Goal: Task Accomplishment & Management: Manage account settings

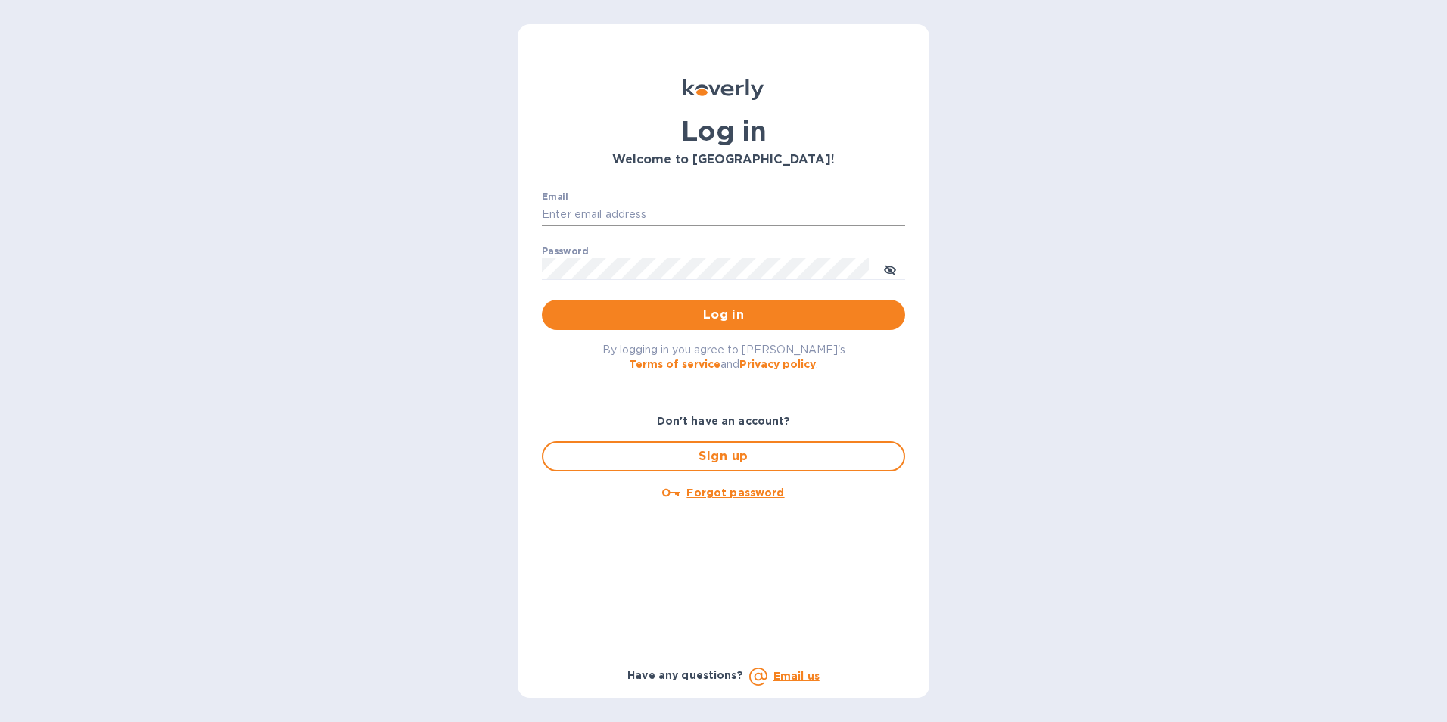
click at [677, 214] on input "Email" at bounding box center [723, 215] width 363 height 23
type input "[PERSON_NAME][EMAIL_ADDRESS][PERSON_NAME][DOMAIN_NAME]"
click at [720, 306] on span "Log in" at bounding box center [723, 315] width 339 height 18
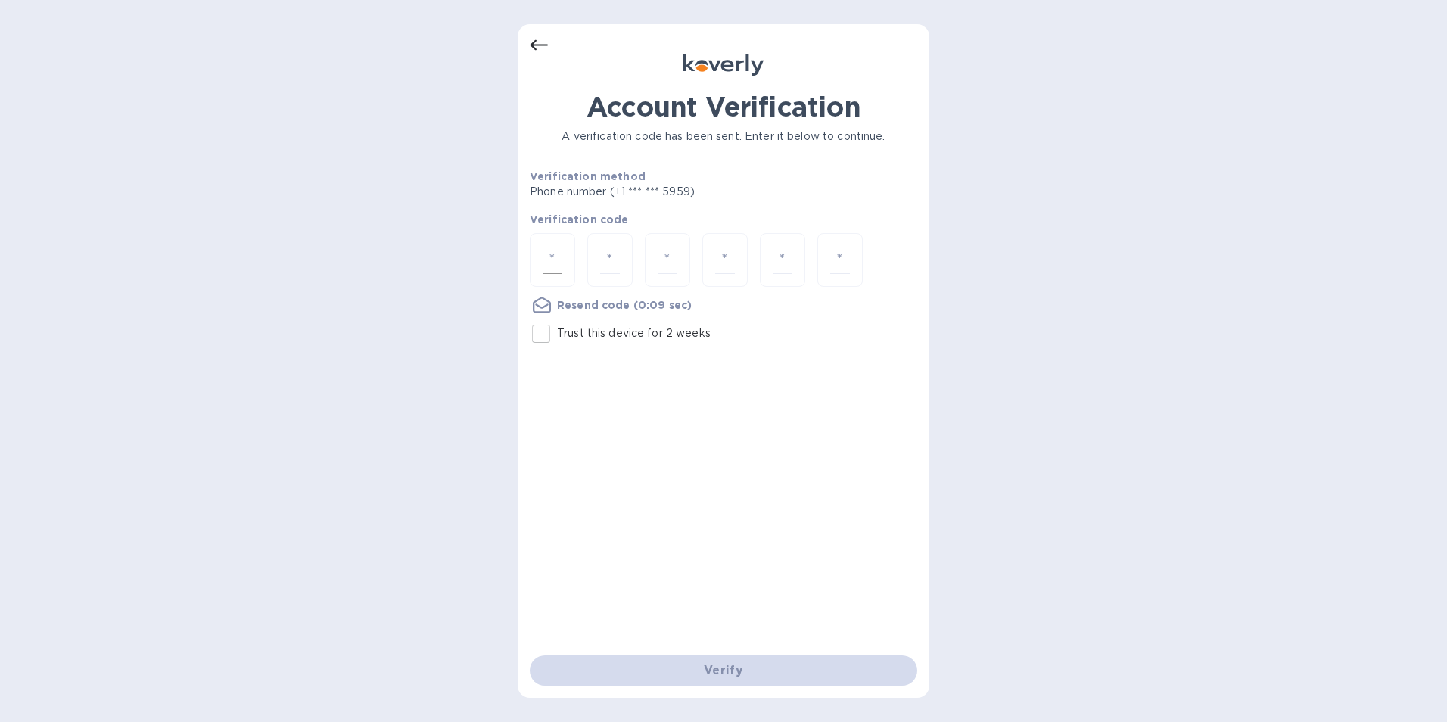
click at [565, 257] on div at bounding box center [552, 260] width 45 height 54
type input "2"
type input "4"
type input "2"
type input "5"
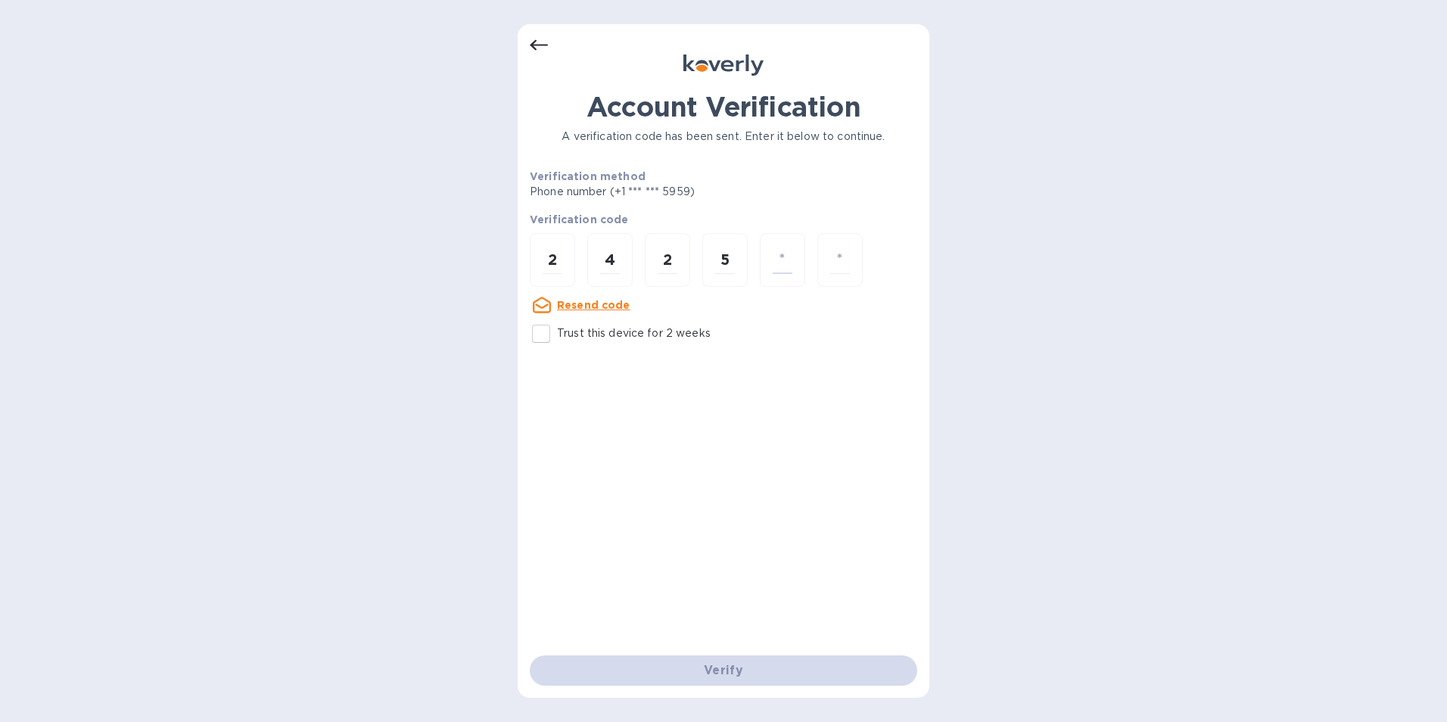
type input "9"
type input "4"
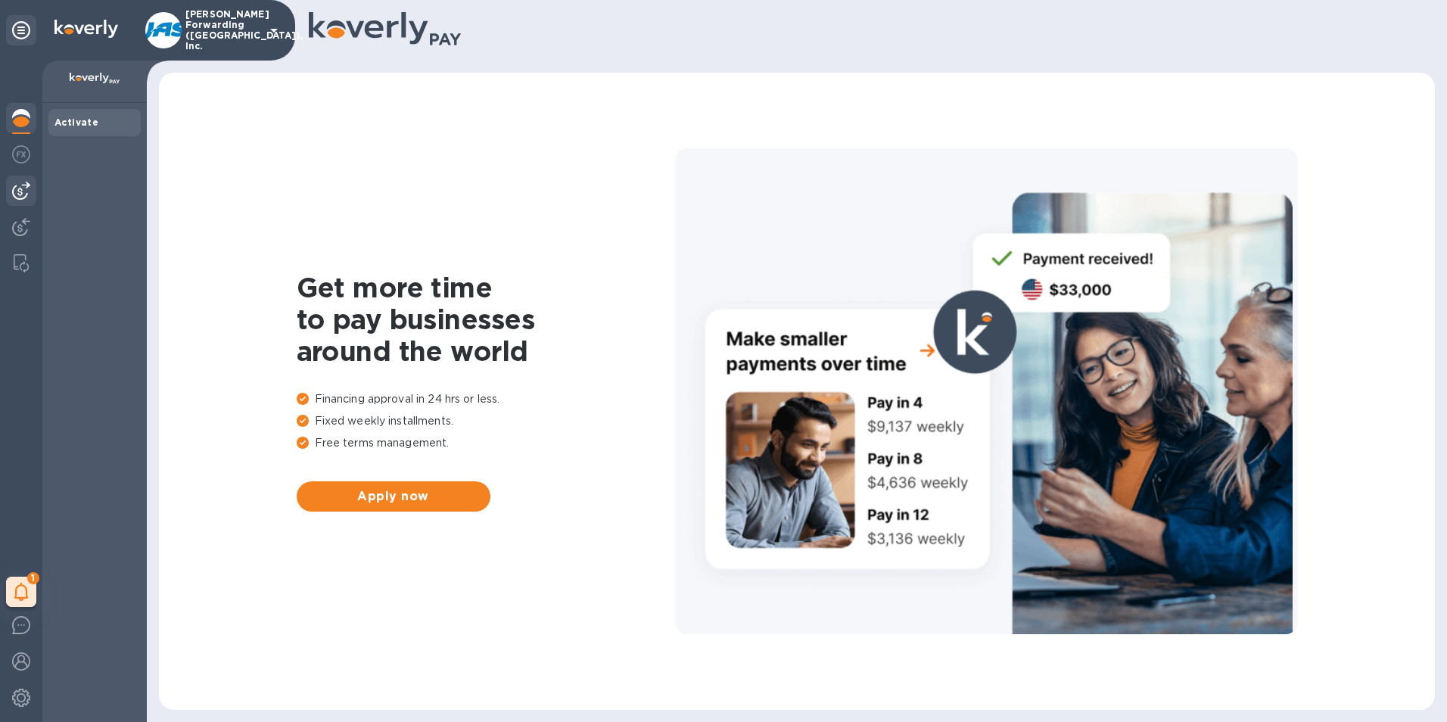
click at [30, 201] on div at bounding box center [21, 191] width 30 height 30
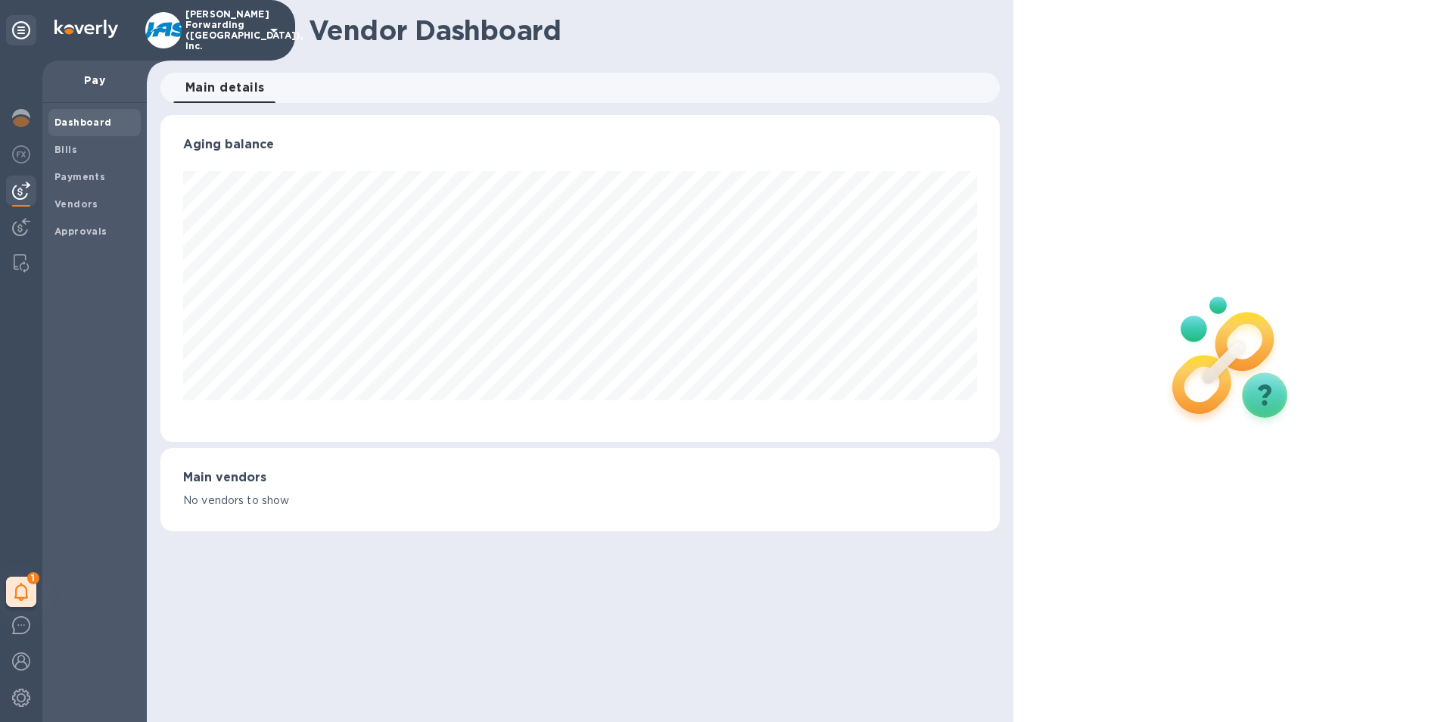
scroll to position [327, 840]
click at [64, 590] on b "My tasks" at bounding box center [66, 592] width 48 height 12
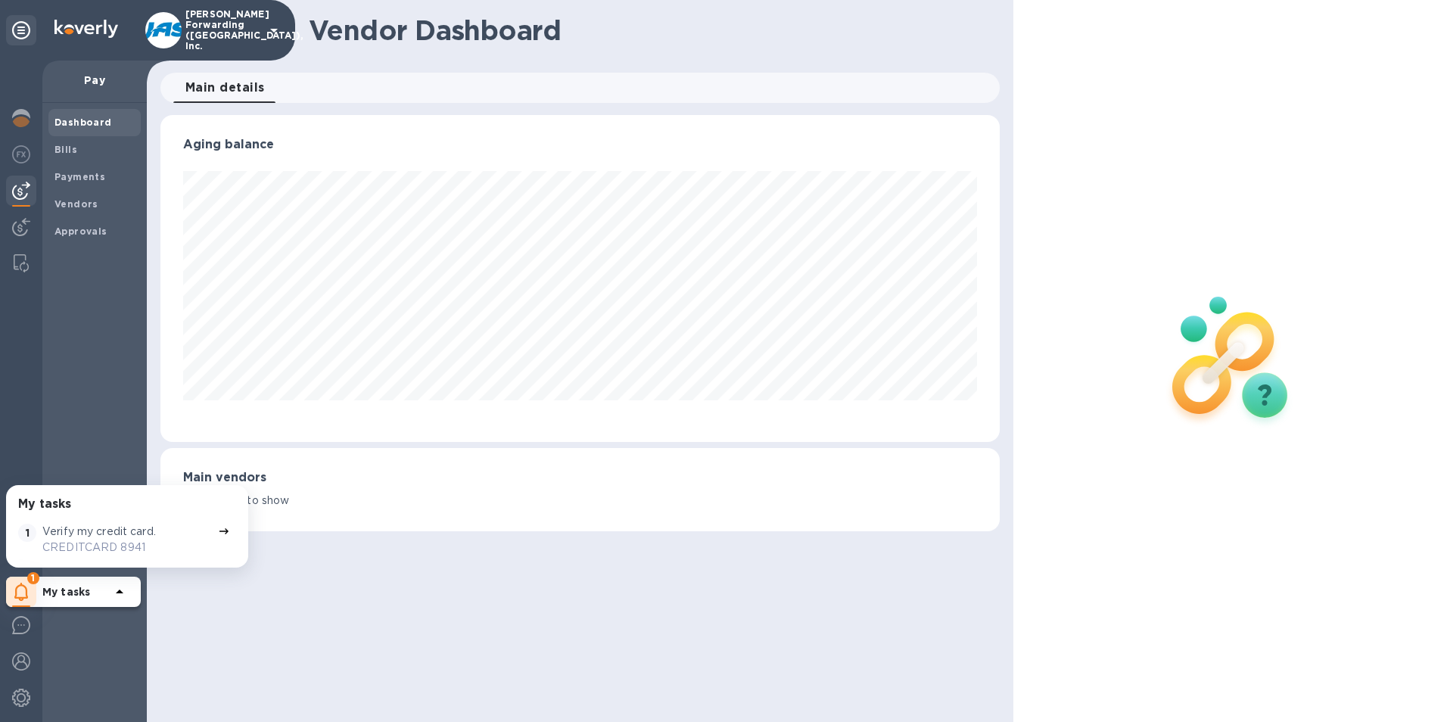
click at [99, 382] on div "Dashboard Bills Payments Vendors Approvals" at bounding box center [94, 412] width 104 height 619
click at [95, 614] on div "Dashboard Bills Payments Vendors Approvals" at bounding box center [94, 412] width 104 height 619
click at [71, 291] on div "Dashboard Bills Payments Vendors Approvals" at bounding box center [94, 412] width 104 height 619
click at [20, 154] on img at bounding box center [21, 154] width 18 height 18
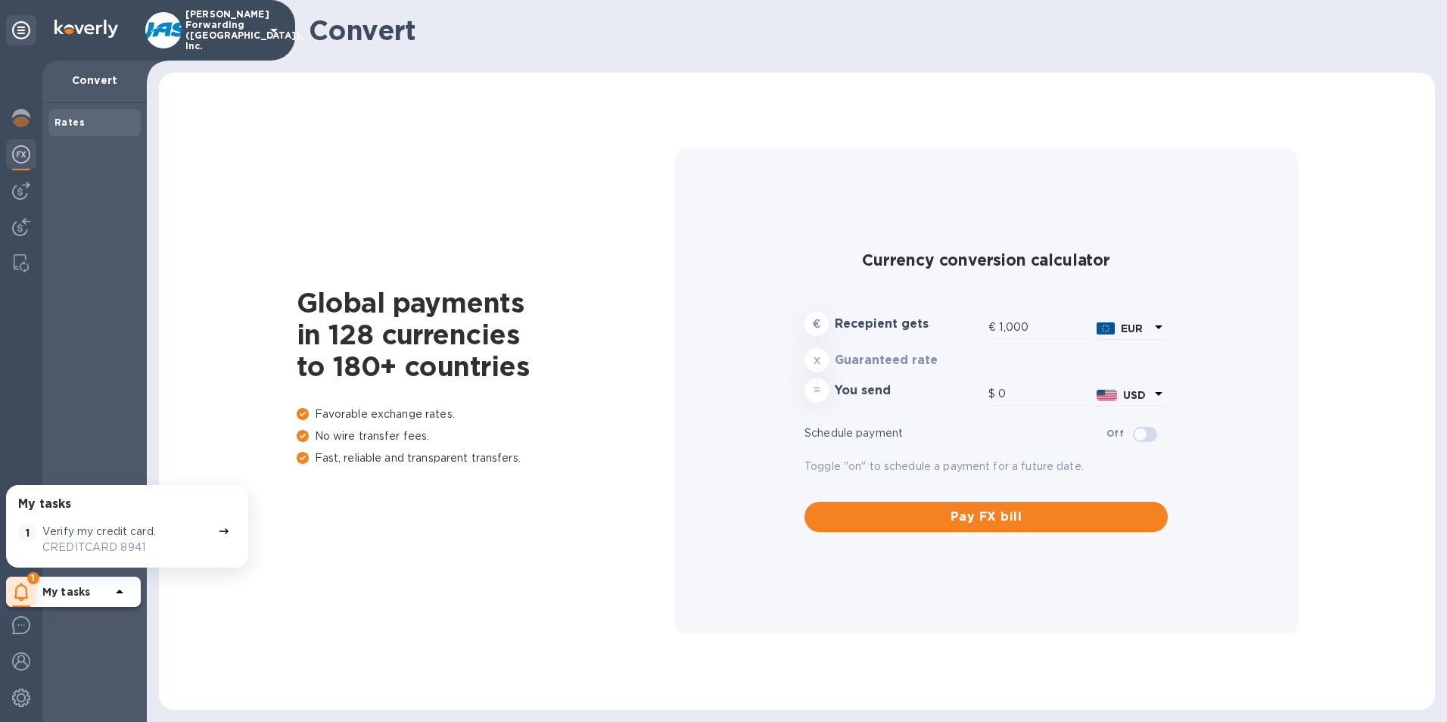
type input "1,169.33"
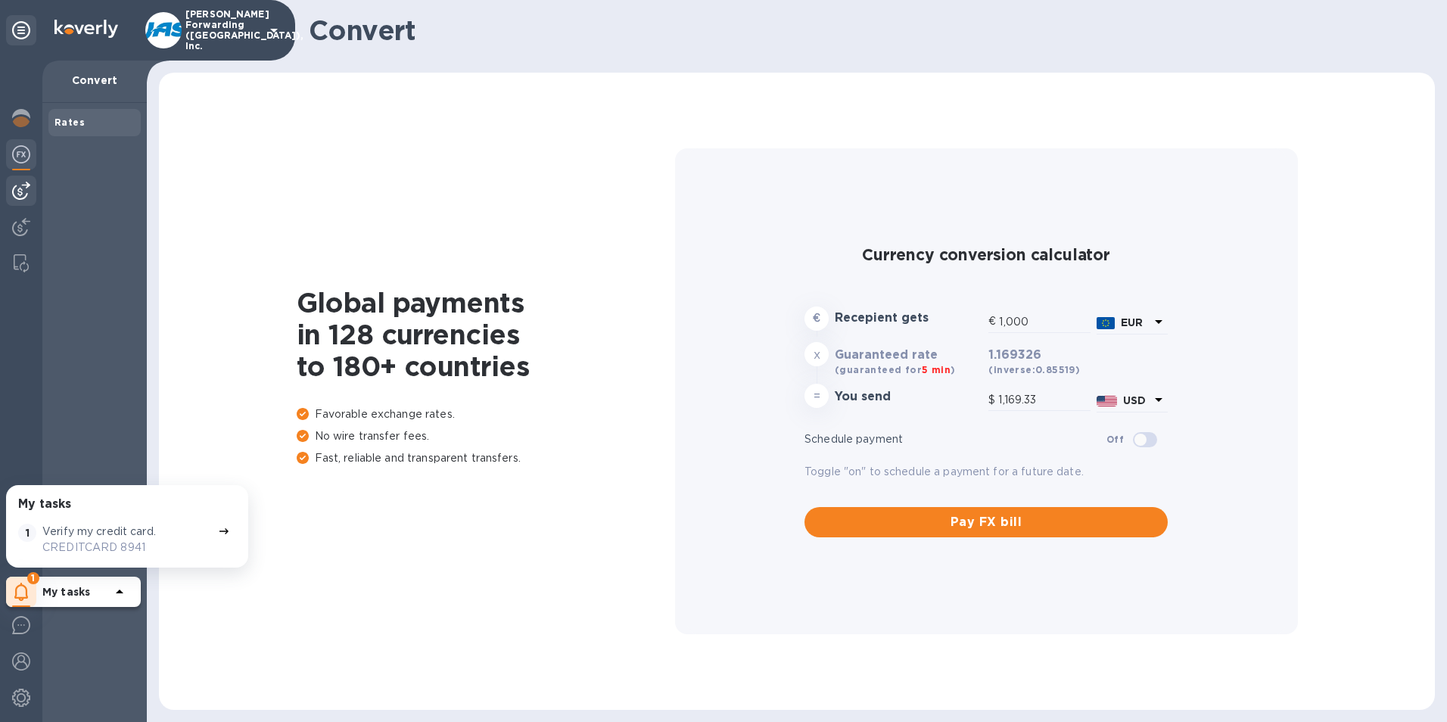
click at [20, 187] on img at bounding box center [21, 191] width 18 height 18
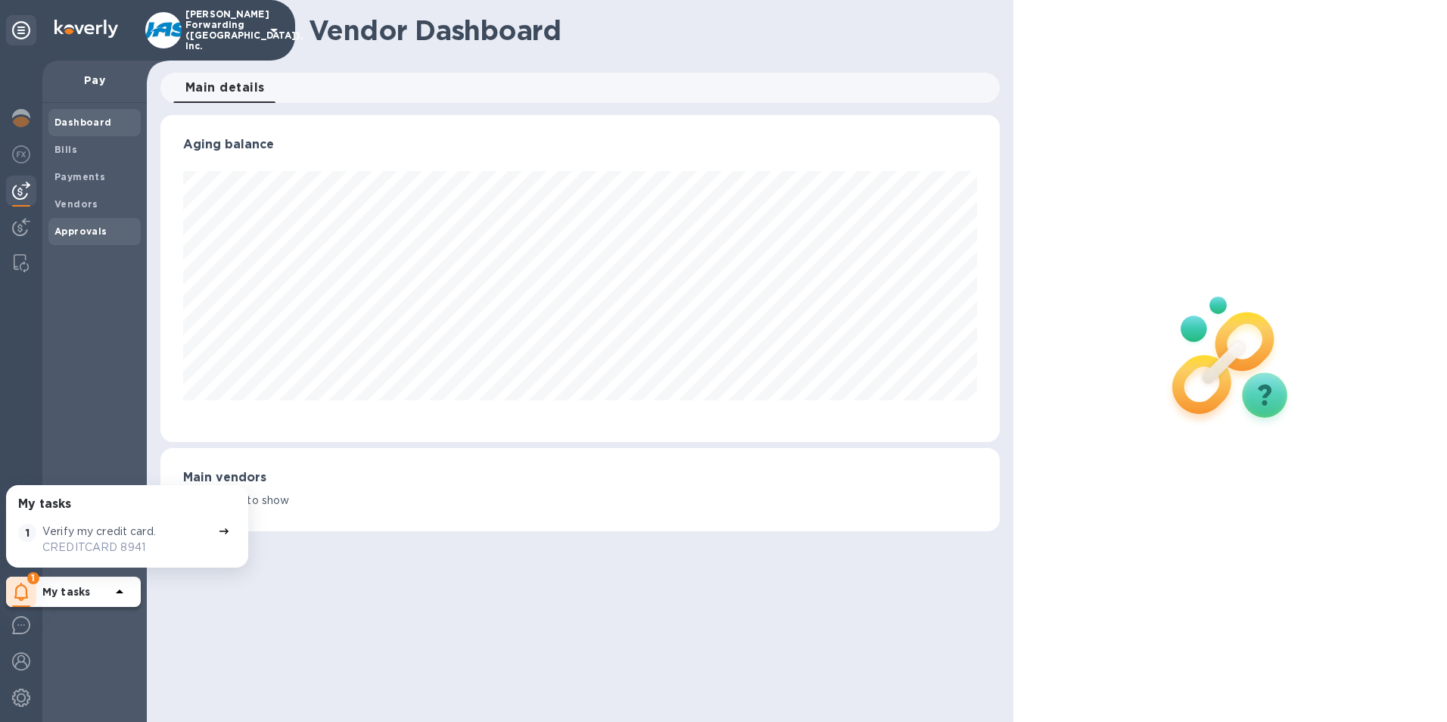
scroll to position [327, 840]
click at [116, 296] on div "Dashboard Bills Payments Vendors Approvals" at bounding box center [94, 412] width 104 height 619
click at [38, 510] on h3 "My tasks" at bounding box center [44, 504] width 53 height 14
click at [218, 529] on icon at bounding box center [224, 531] width 12 height 12
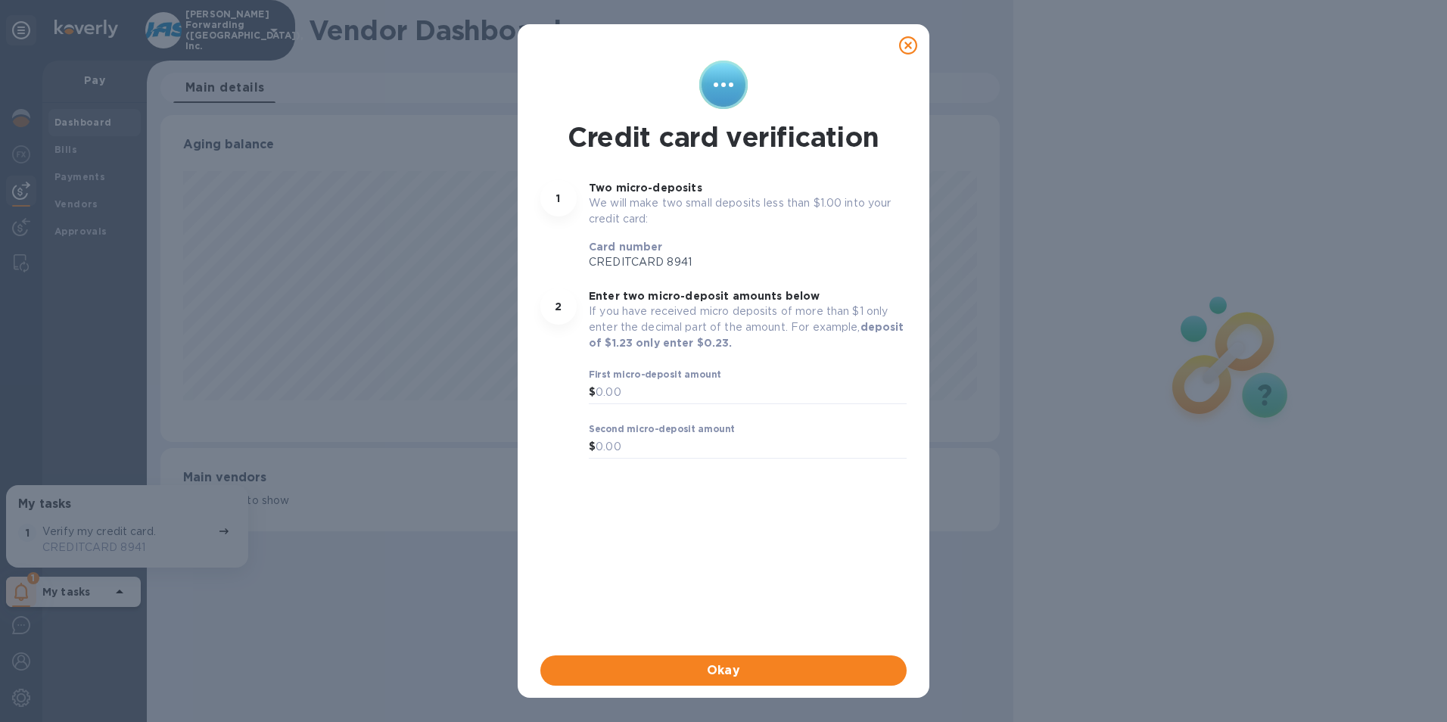
click at [911, 46] on icon at bounding box center [908, 45] width 18 height 18
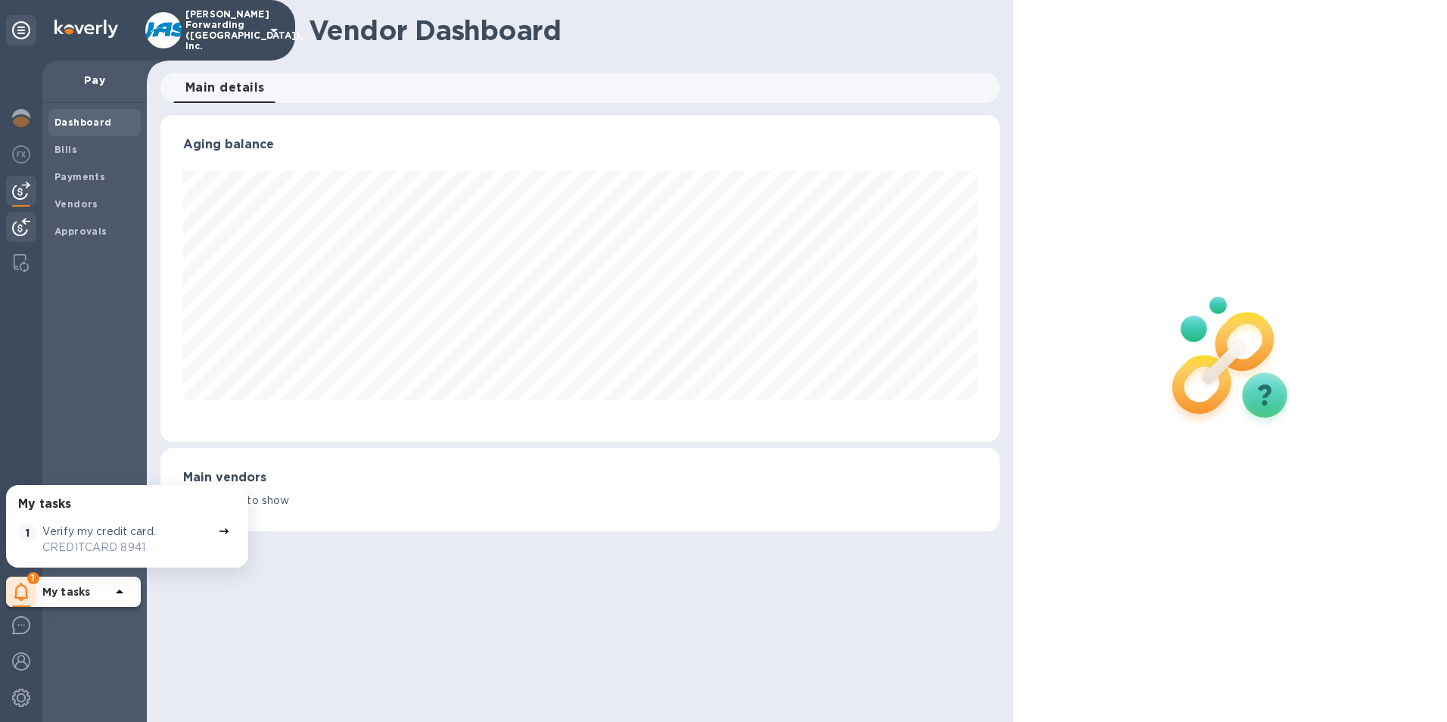
click at [22, 235] on img at bounding box center [21, 227] width 18 height 18
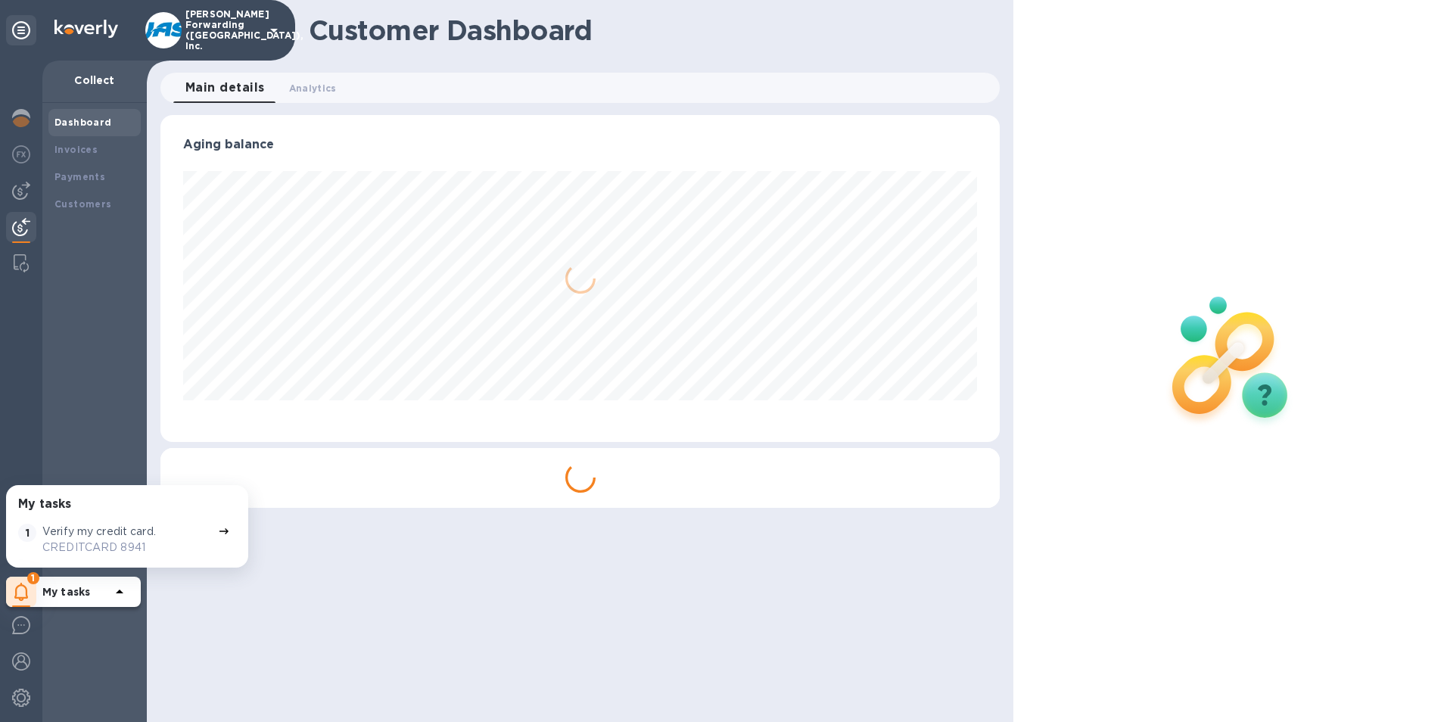
scroll to position [327, 840]
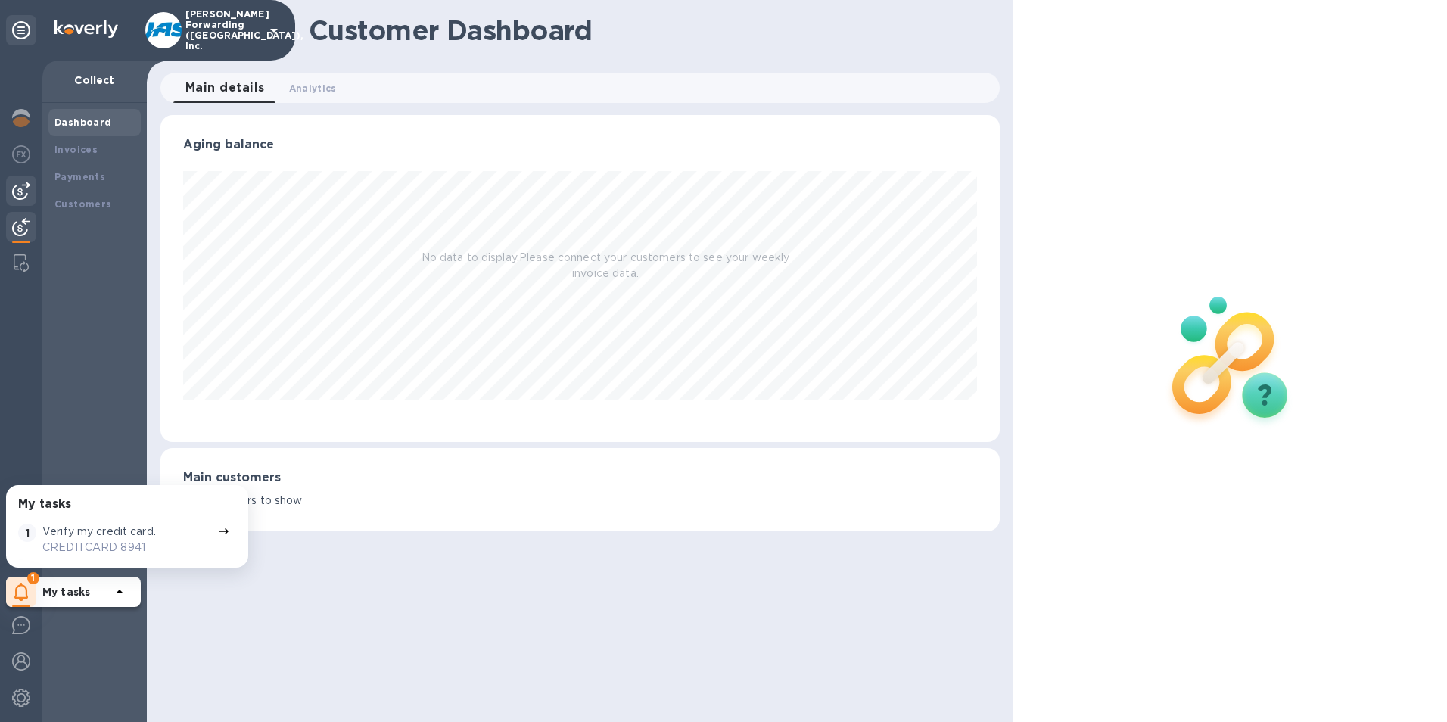
click at [23, 205] on div at bounding box center [21, 191] width 30 height 30
click at [61, 151] on b "Bills" at bounding box center [65, 149] width 23 height 11
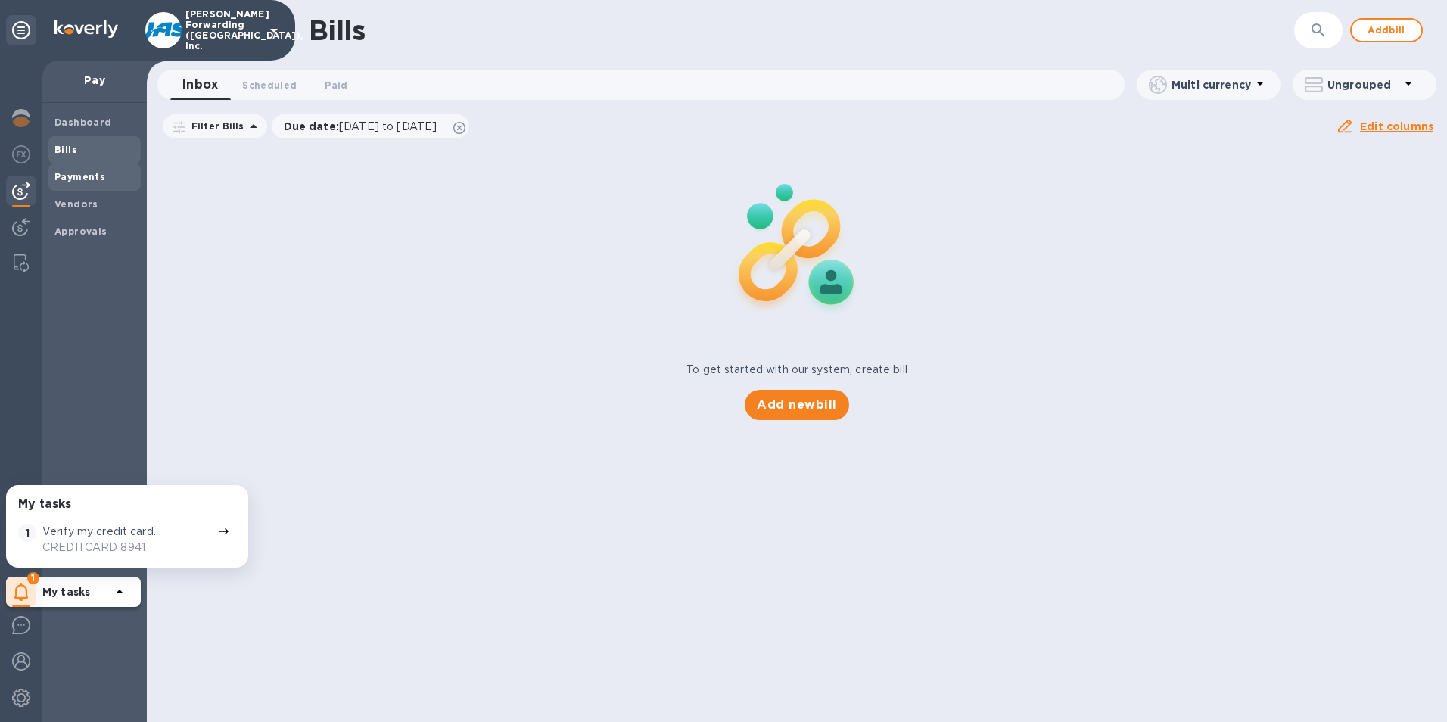
click at [61, 182] on b "Payments" at bounding box center [79, 176] width 51 height 11
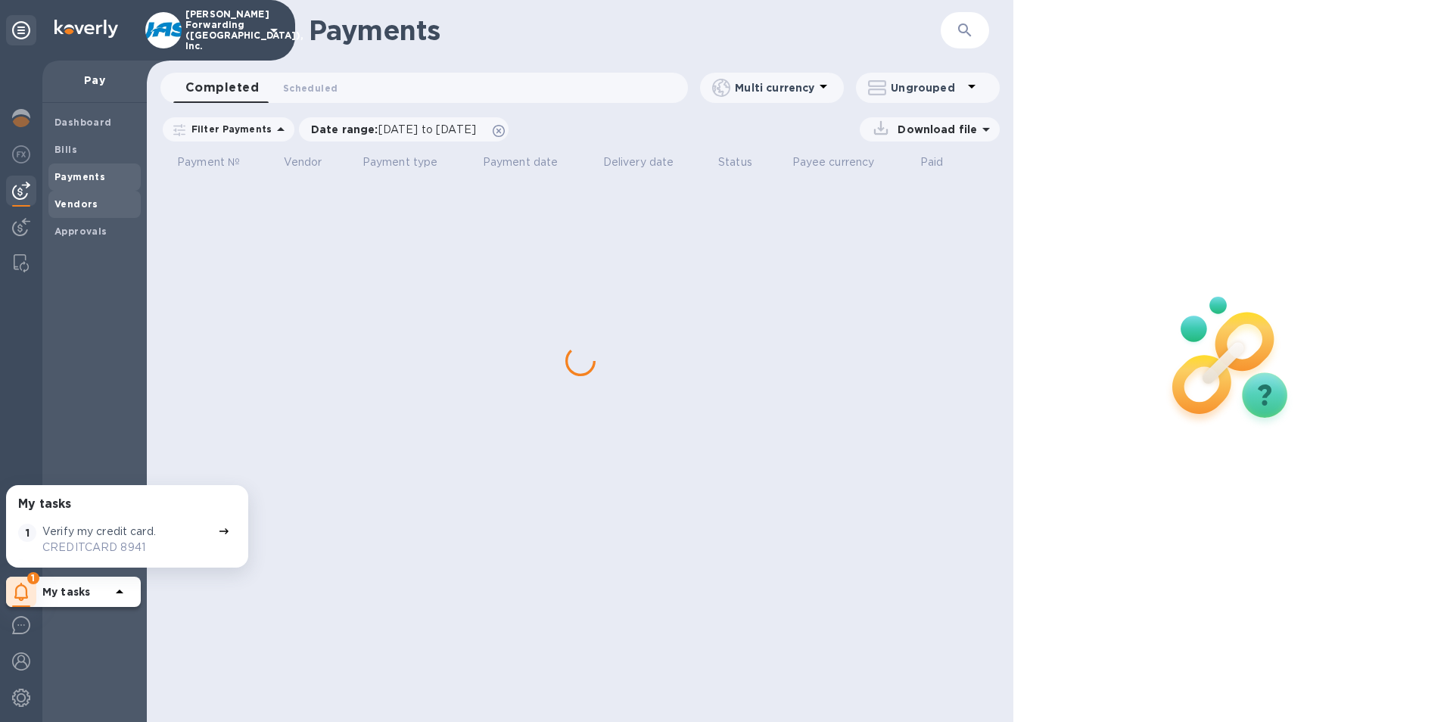
click at [67, 206] on b "Vendors" at bounding box center [76, 203] width 44 height 11
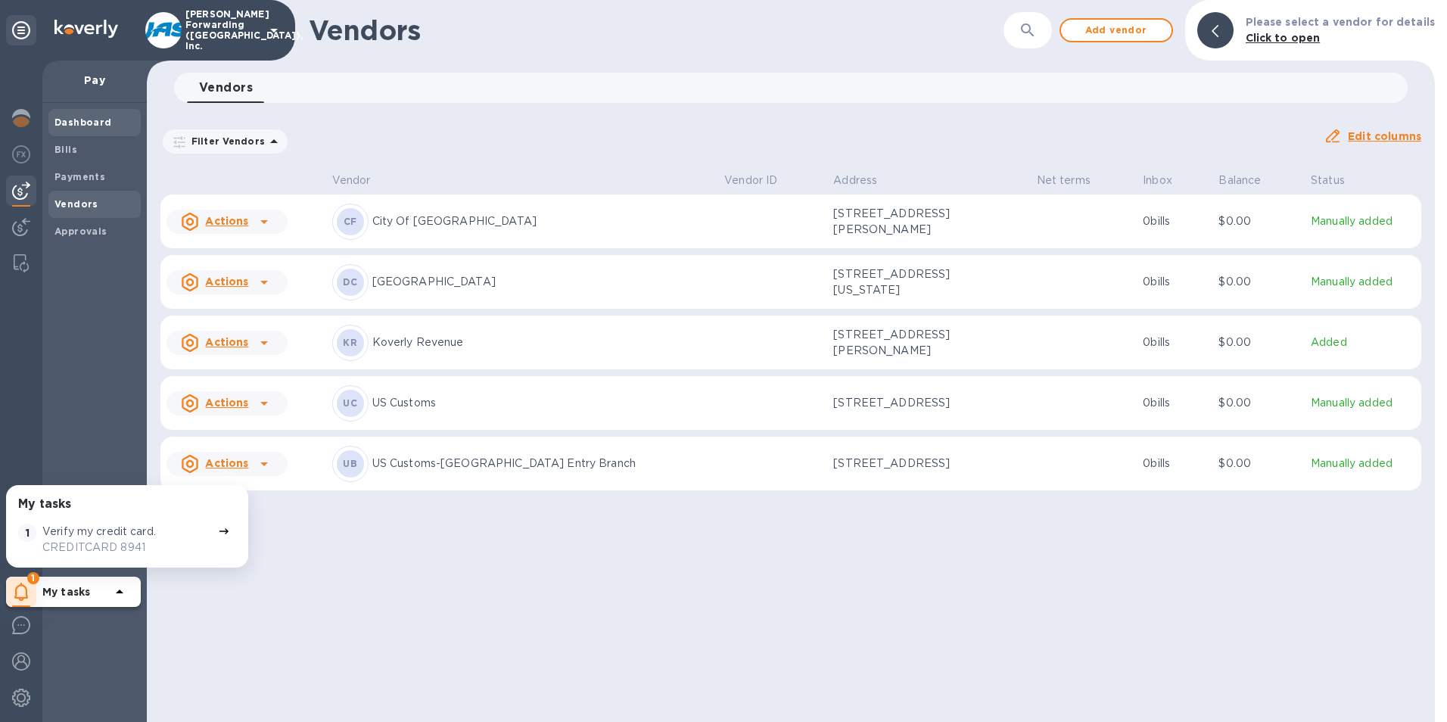
click at [73, 120] on b "Dashboard" at bounding box center [83, 122] width 58 height 11
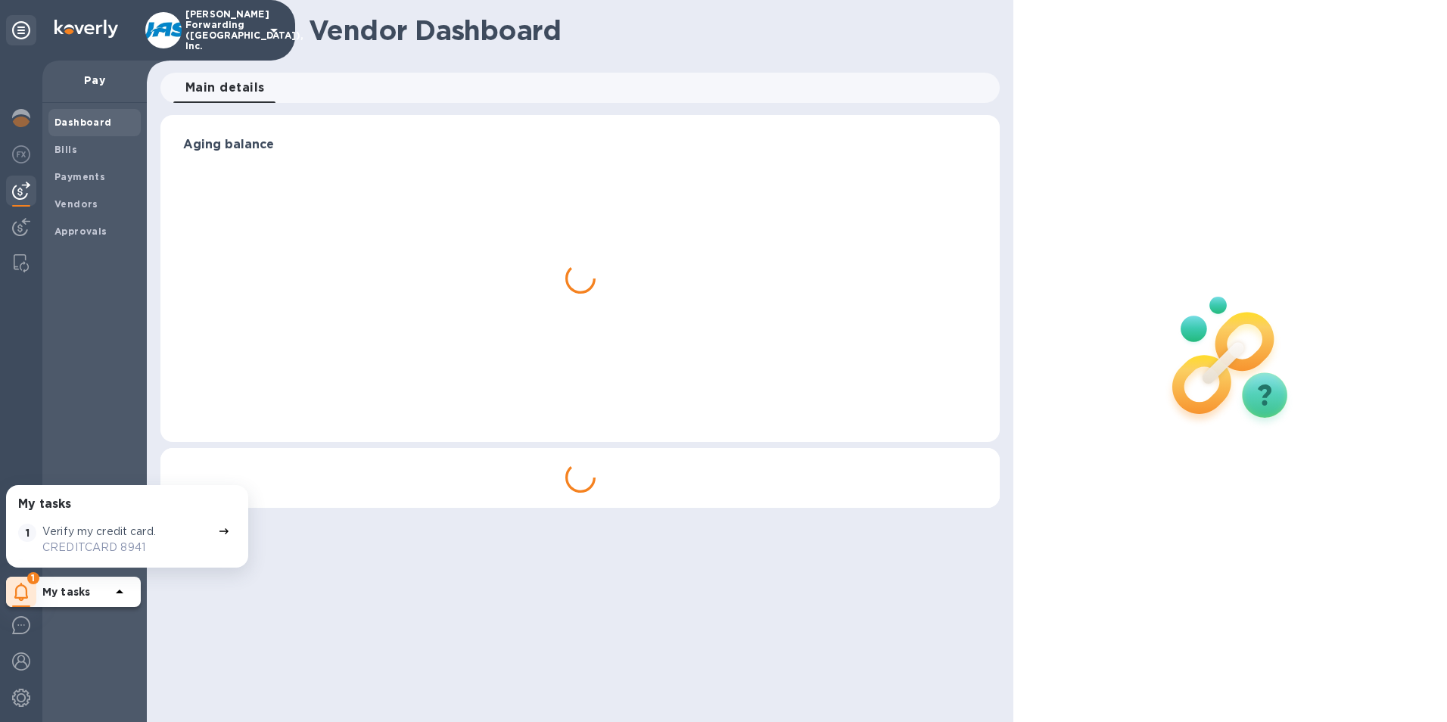
click at [79, 308] on div "Dashboard Bills Payments Vendors Approvals" at bounding box center [94, 412] width 104 height 619
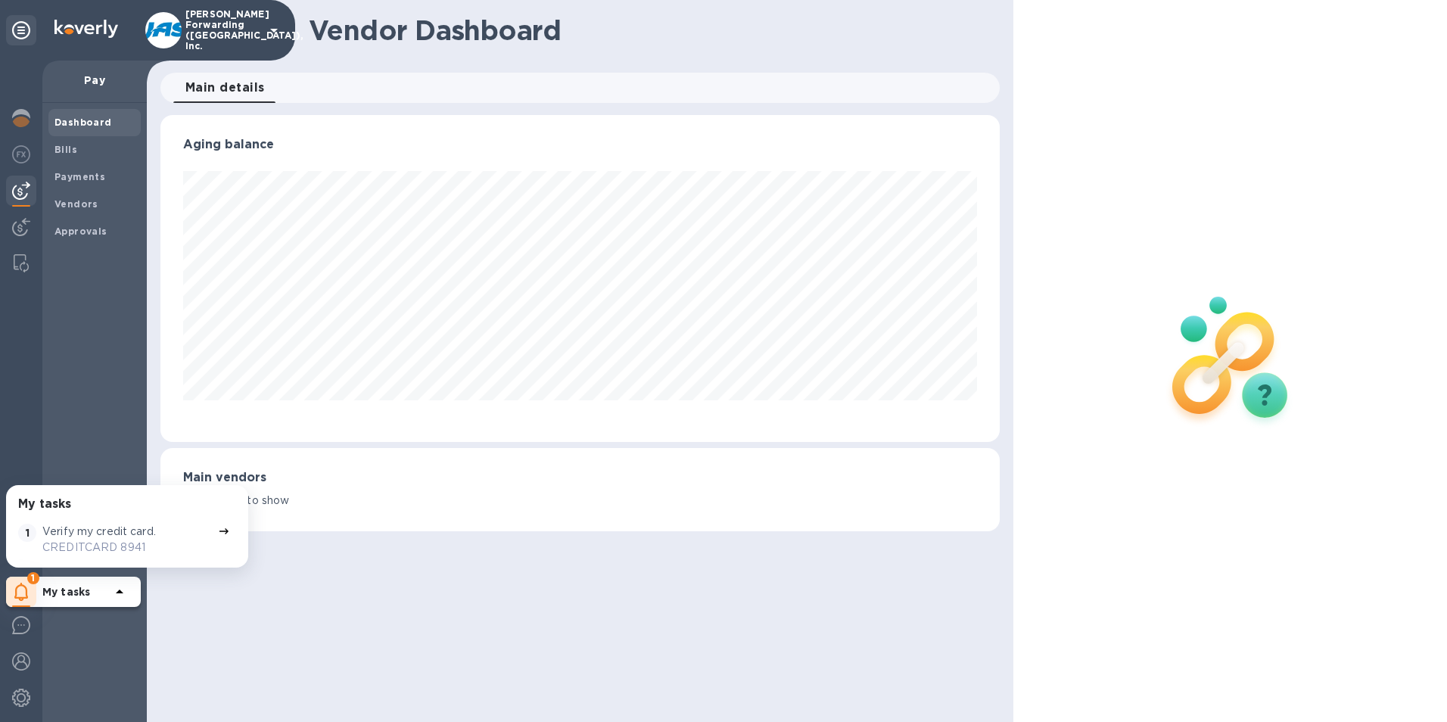
scroll to position [327, 840]
click at [79, 202] on b "Vendors" at bounding box center [76, 203] width 44 height 11
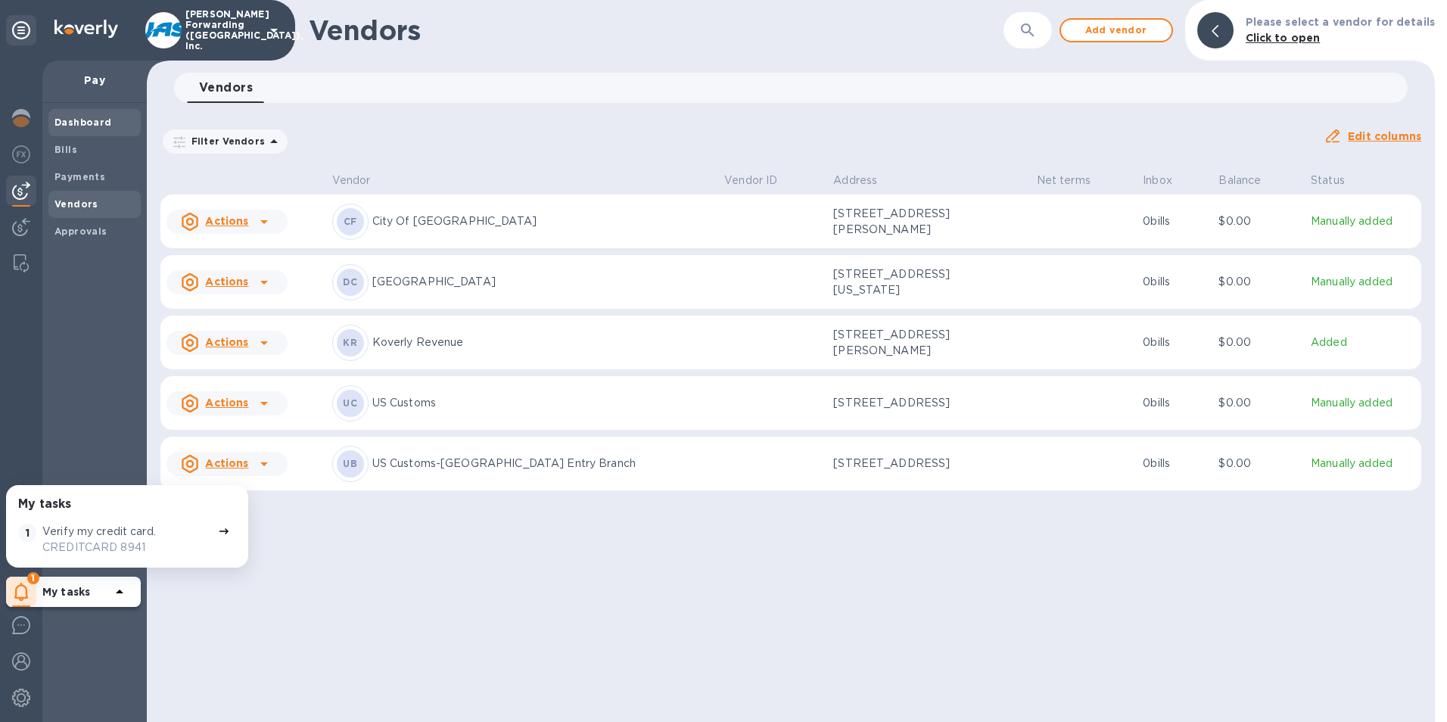
click at [104, 121] on b "Dashboard" at bounding box center [83, 122] width 58 height 11
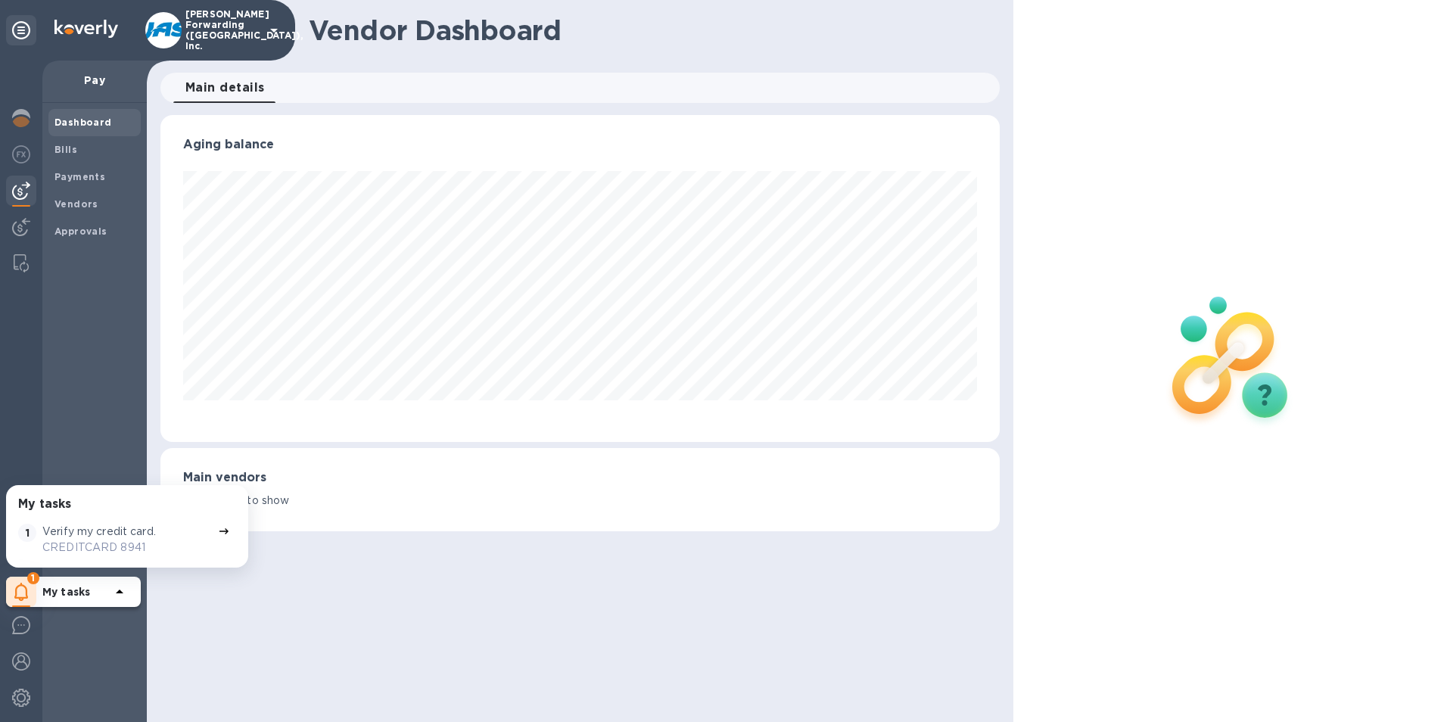
scroll to position [327, 840]
click at [80, 206] on b "Vendors" at bounding box center [76, 203] width 44 height 11
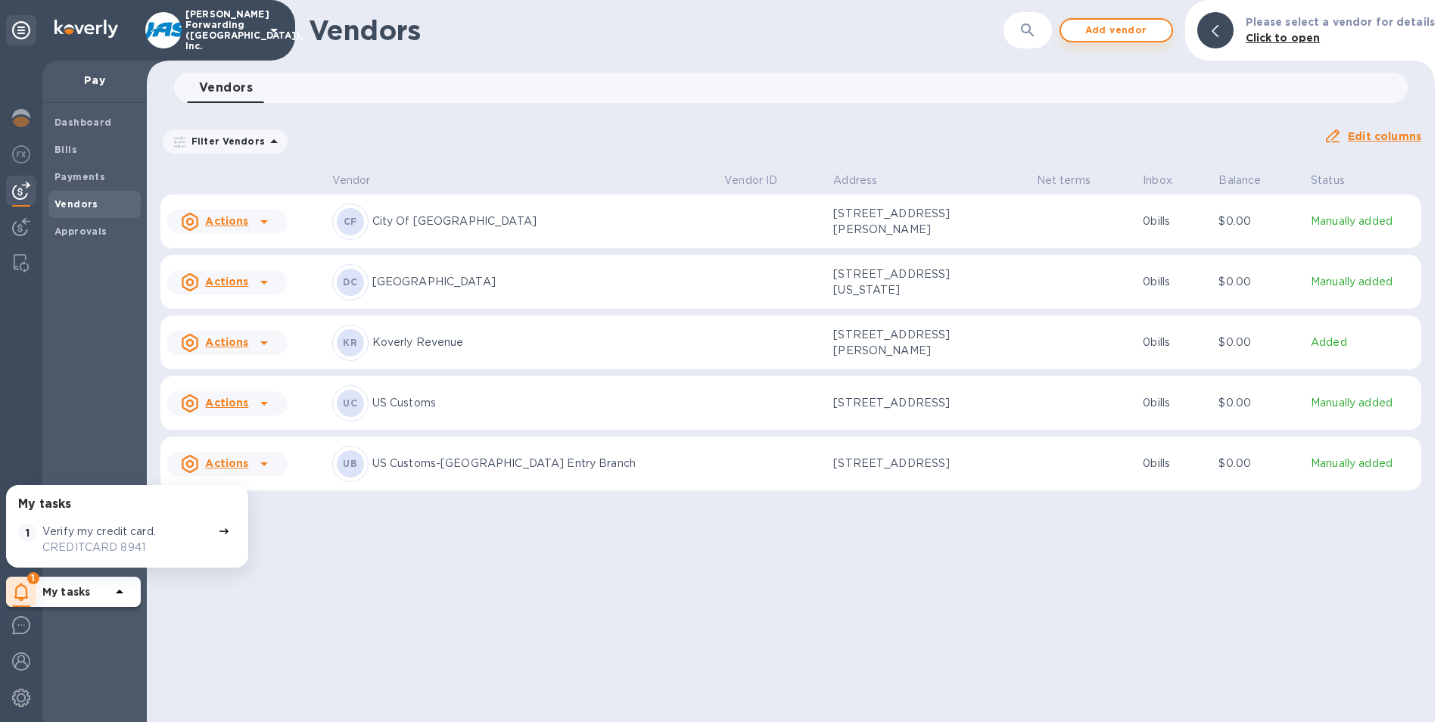
click at [1142, 30] on span "Add vendor" at bounding box center [1116, 30] width 86 height 18
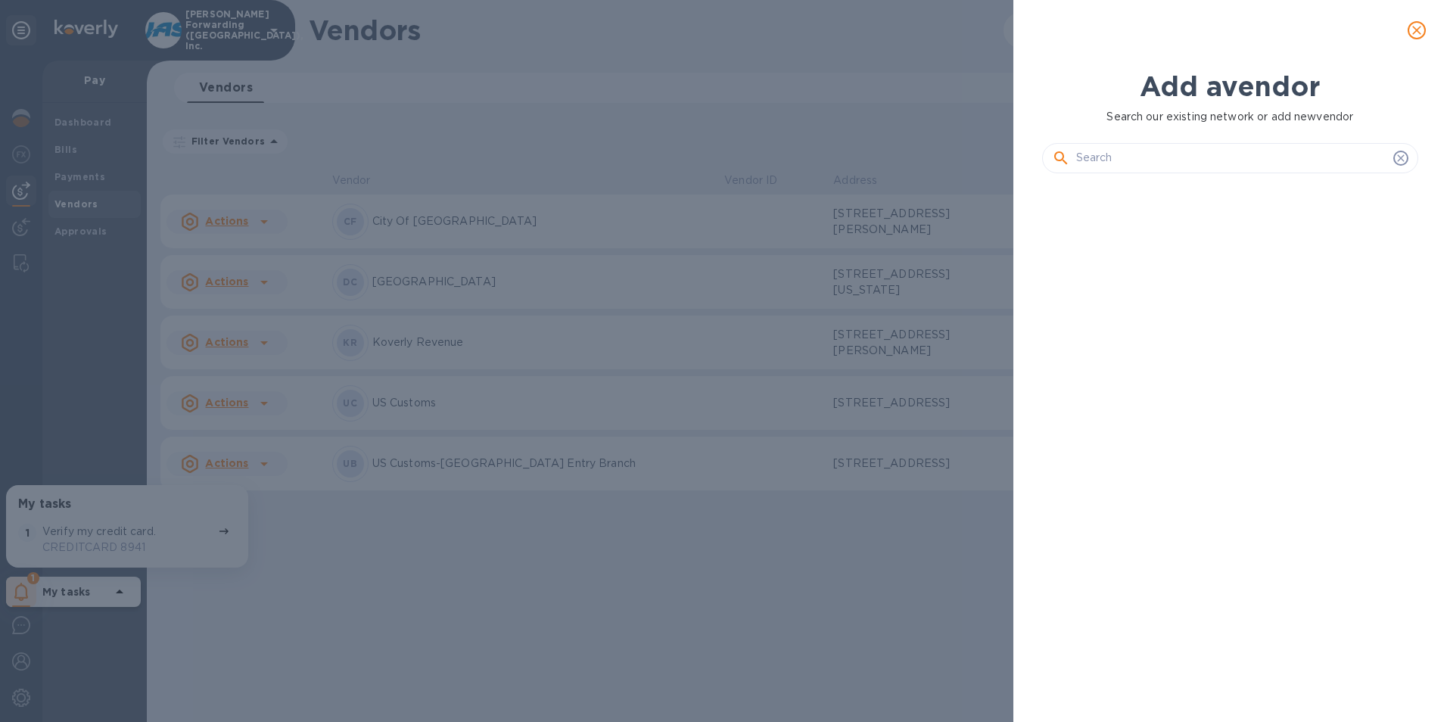
scroll to position [485, 383]
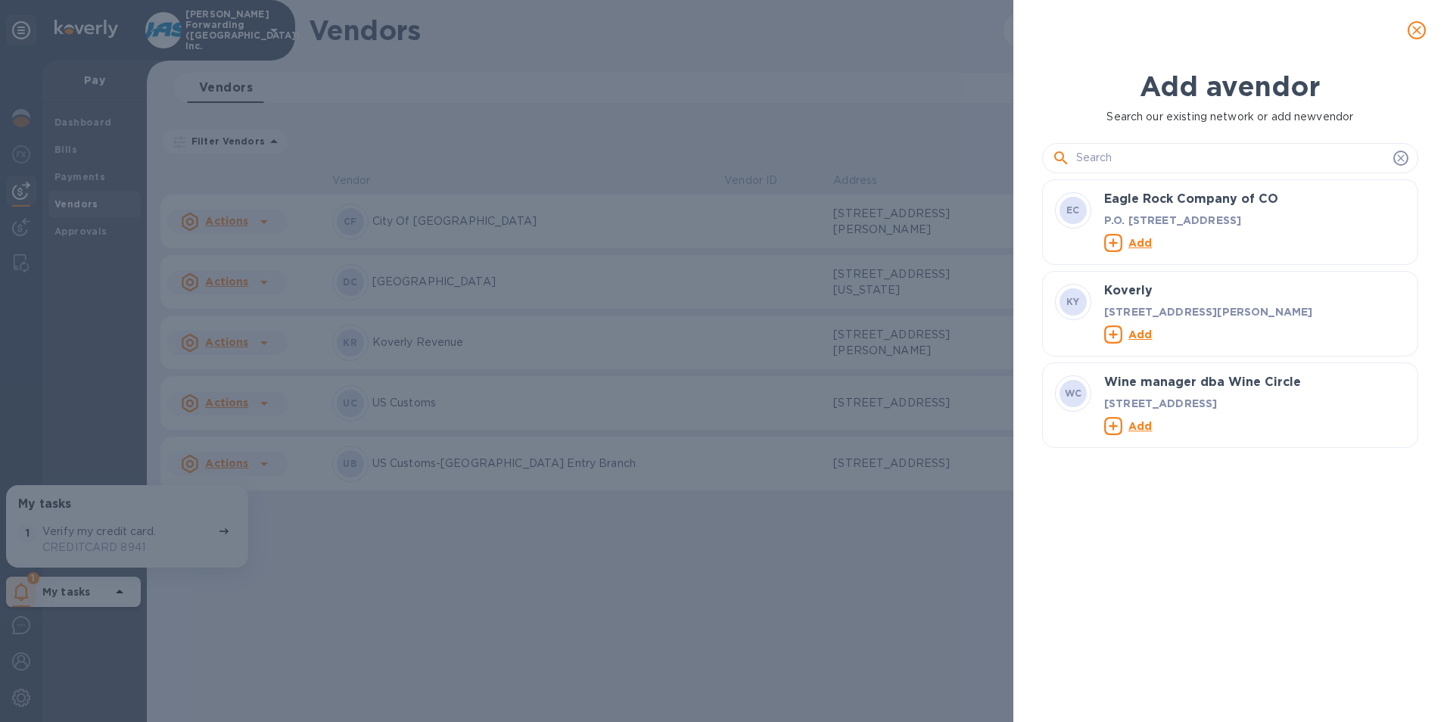
click at [1106, 158] on input "text" at bounding box center [1231, 158] width 311 height 23
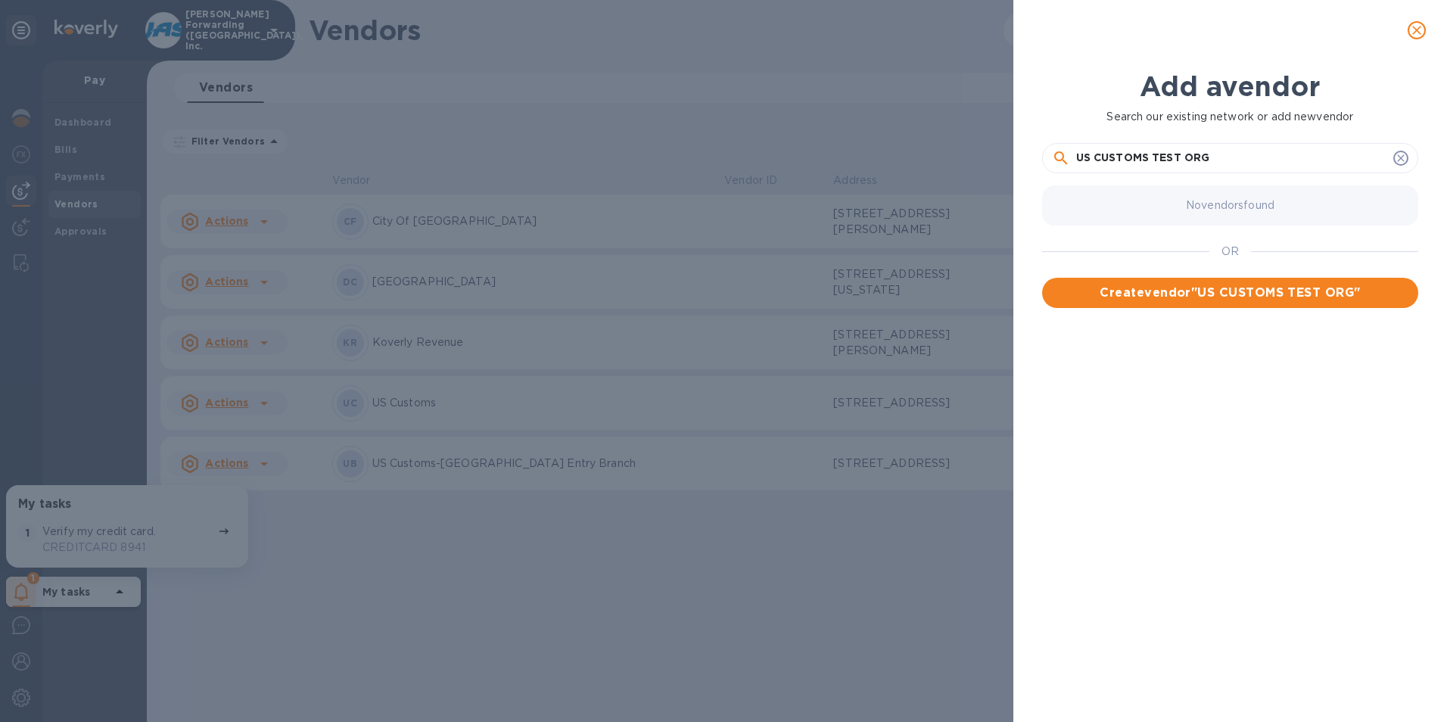
type input "US CUSTOMS TEST ORG"
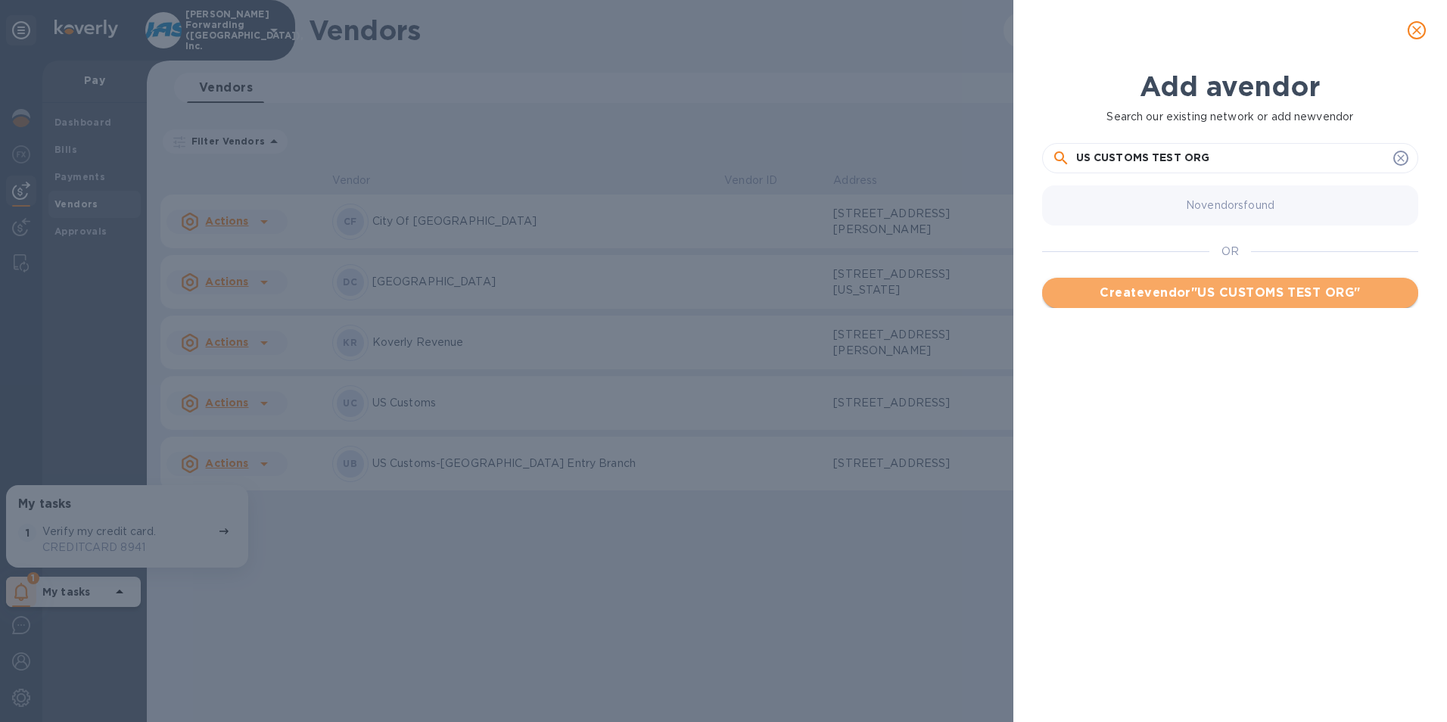
click at [1174, 297] on span "Create vendor " US CUSTOMS TEST ORG "" at bounding box center [1230, 293] width 352 height 18
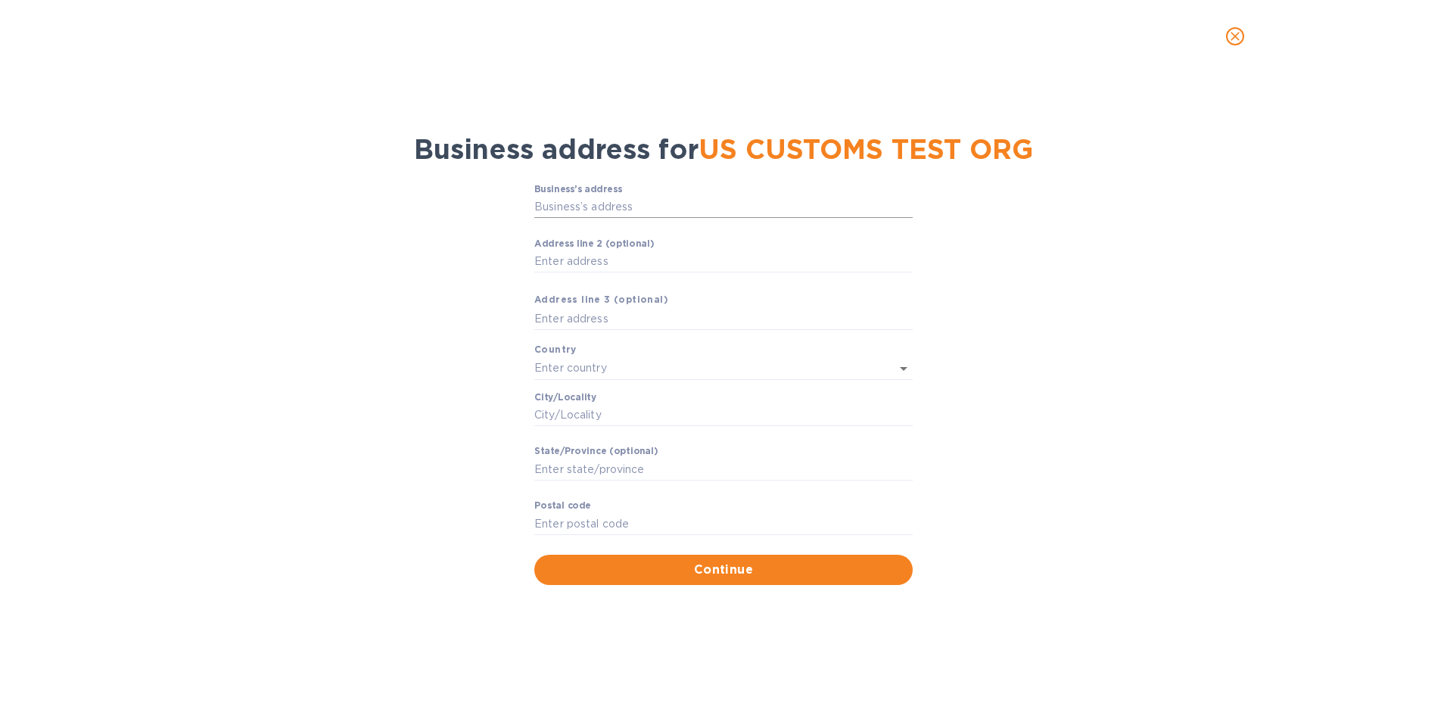
click at [589, 209] on input "Business’s аddress" at bounding box center [723, 207] width 378 height 23
type input "[STREET_ADDRESS][PERSON_NAME]"
type input "[GEOGRAPHIC_DATA]"
type input "30328"
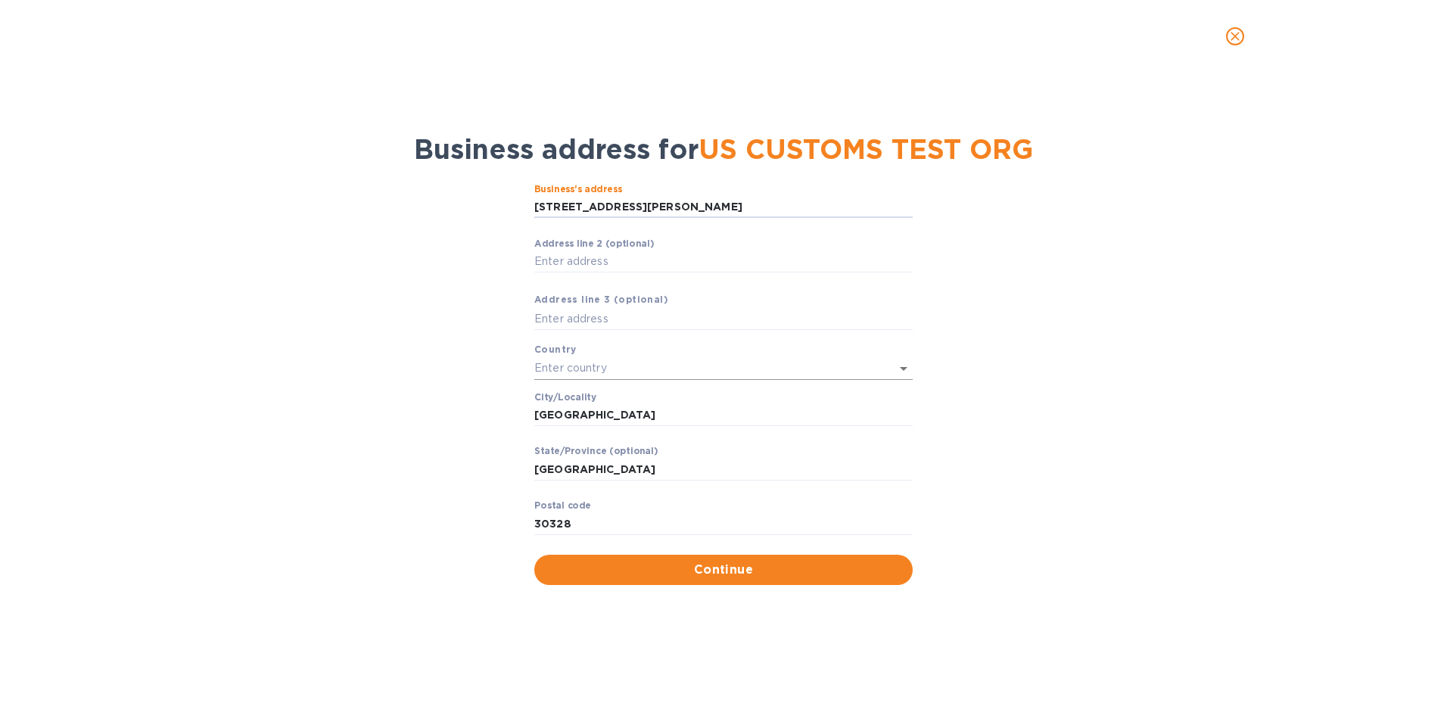
click at [596, 370] on input "text" at bounding box center [702, 368] width 336 height 22
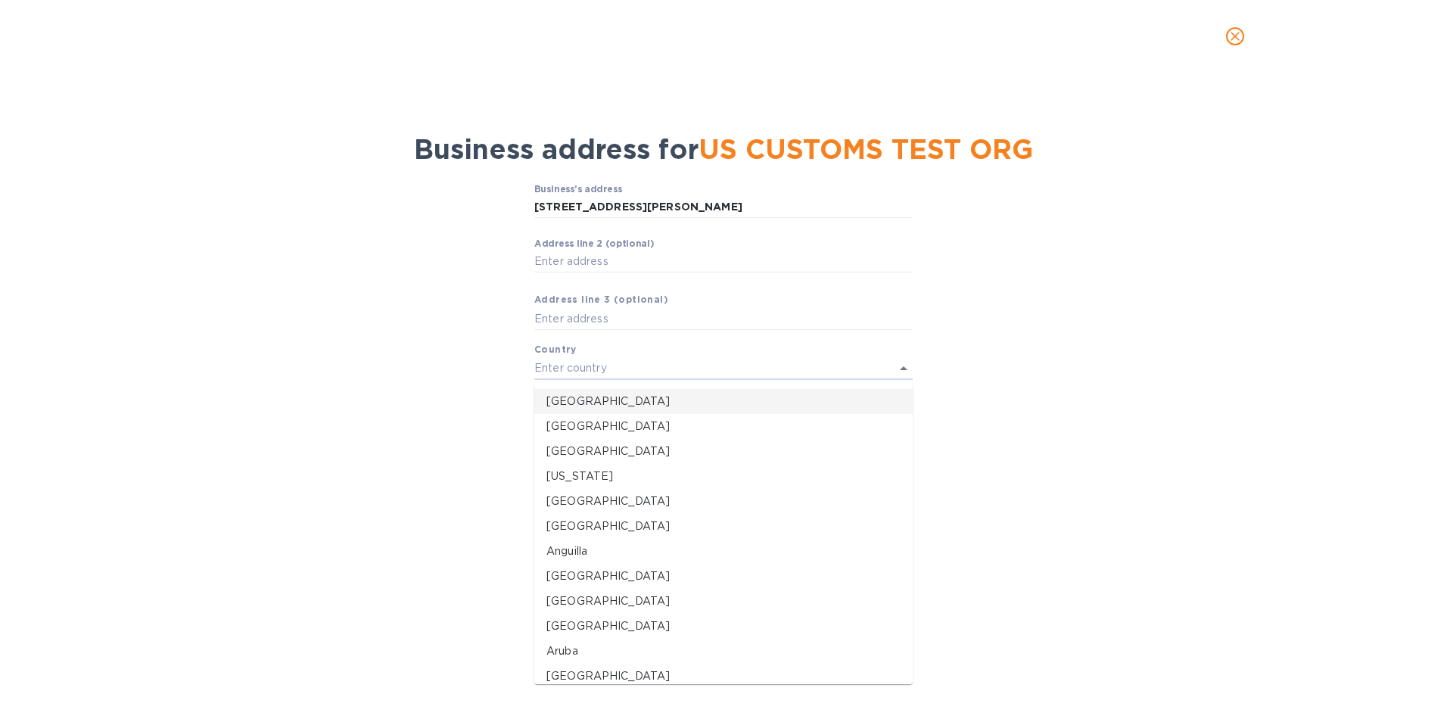
click at [596, 397] on p "[GEOGRAPHIC_DATA]" at bounding box center [723, 402] width 354 height 16
type input "[GEOGRAPHIC_DATA]"
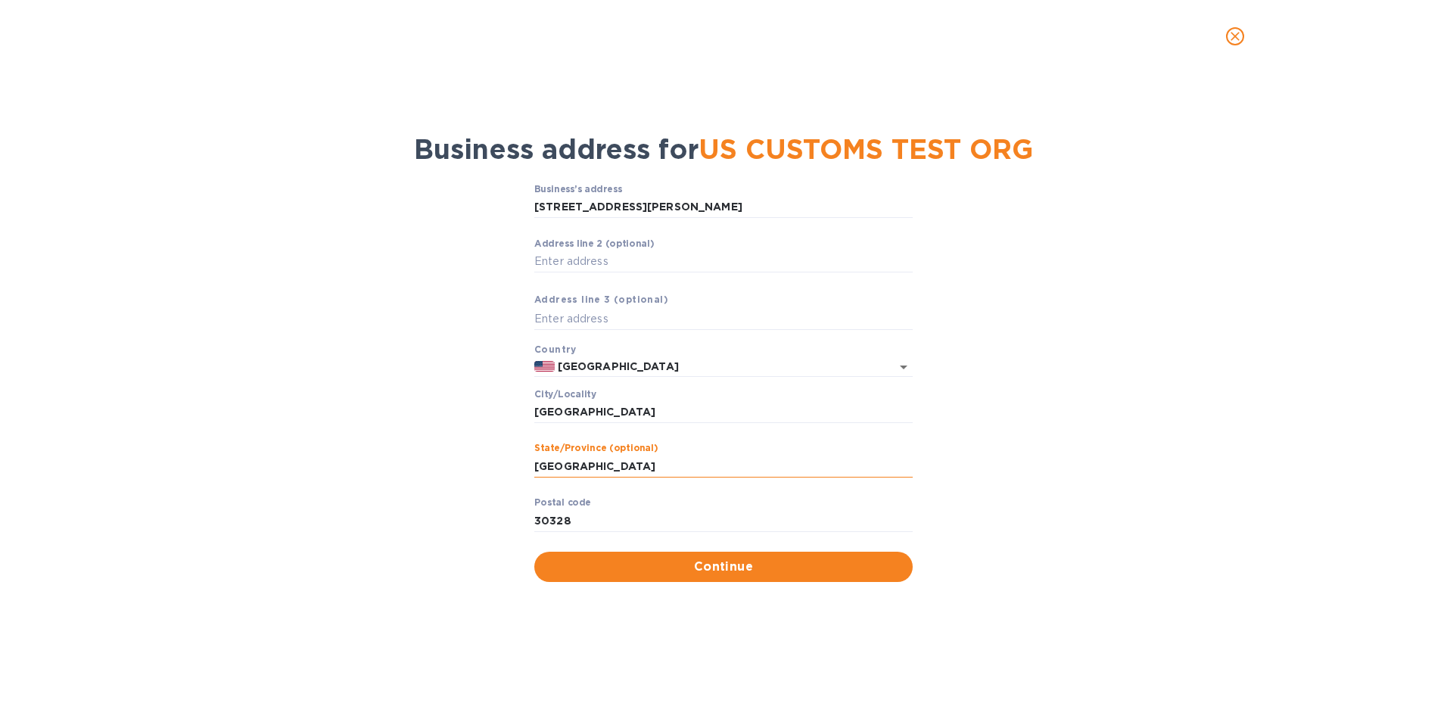
click at [673, 457] on input "[GEOGRAPHIC_DATA]" at bounding box center [723, 466] width 378 height 23
drag, startPoint x: 659, startPoint y: 464, endPoint x: 496, endPoint y: 462, distance: 163.5
click at [496, 462] on div "Business’s аddress [STREET_ADDRESS][PERSON_NAME] ​ Аddress line 2 (optional) ​ …" at bounding box center [724, 383] width 1408 height 416
type input "[US_STATE]"
click at [727, 568] on span "Continue" at bounding box center [723, 567] width 354 height 18
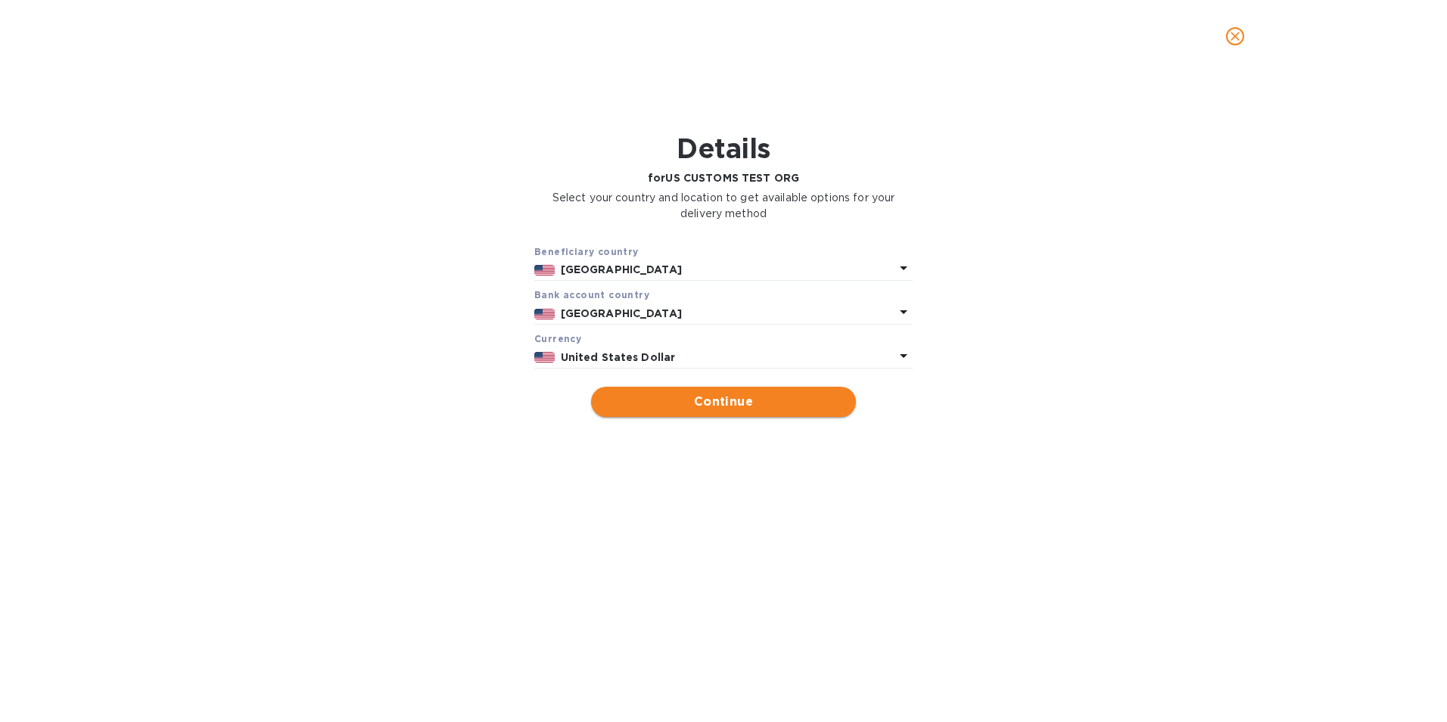
click at [745, 403] on span "Continue" at bounding box center [723, 402] width 241 height 18
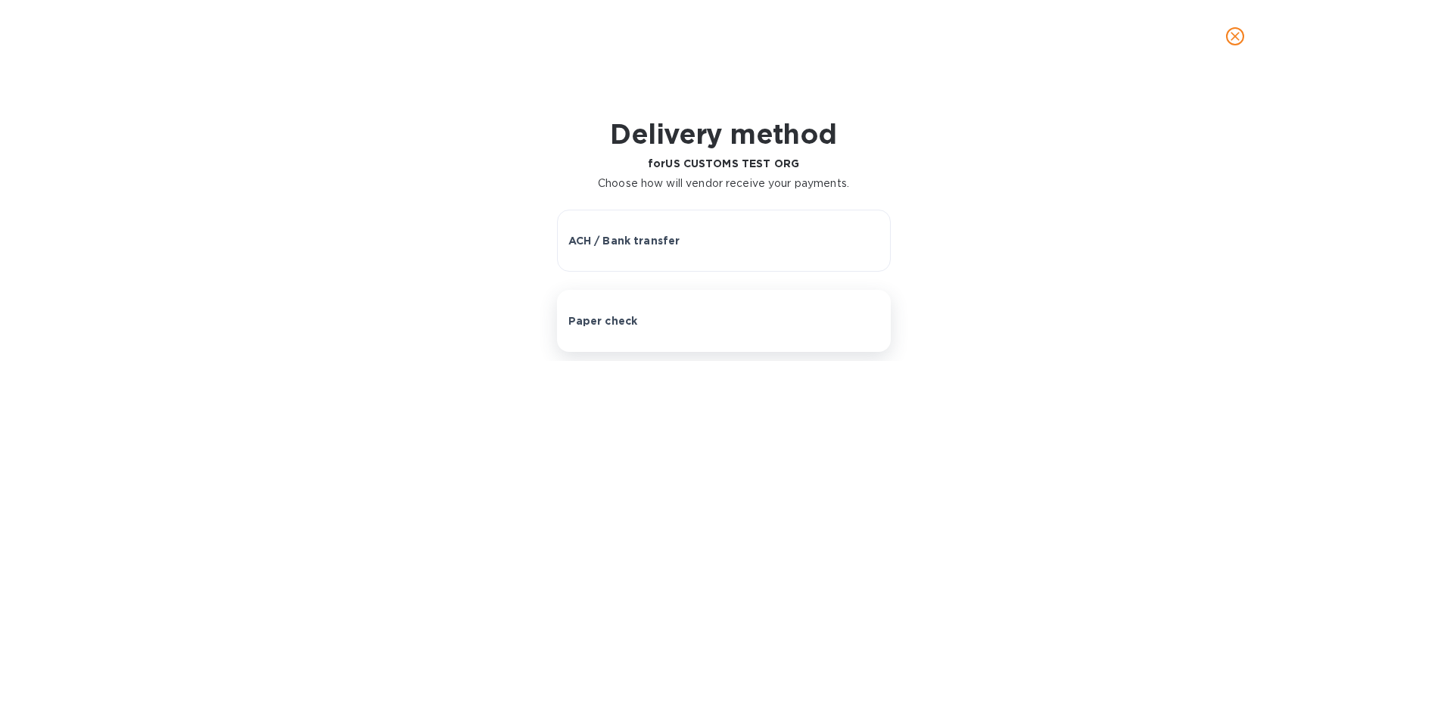
click at [685, 319] on div "Paper check" at bounding box center [723, 320] width 311 height 15
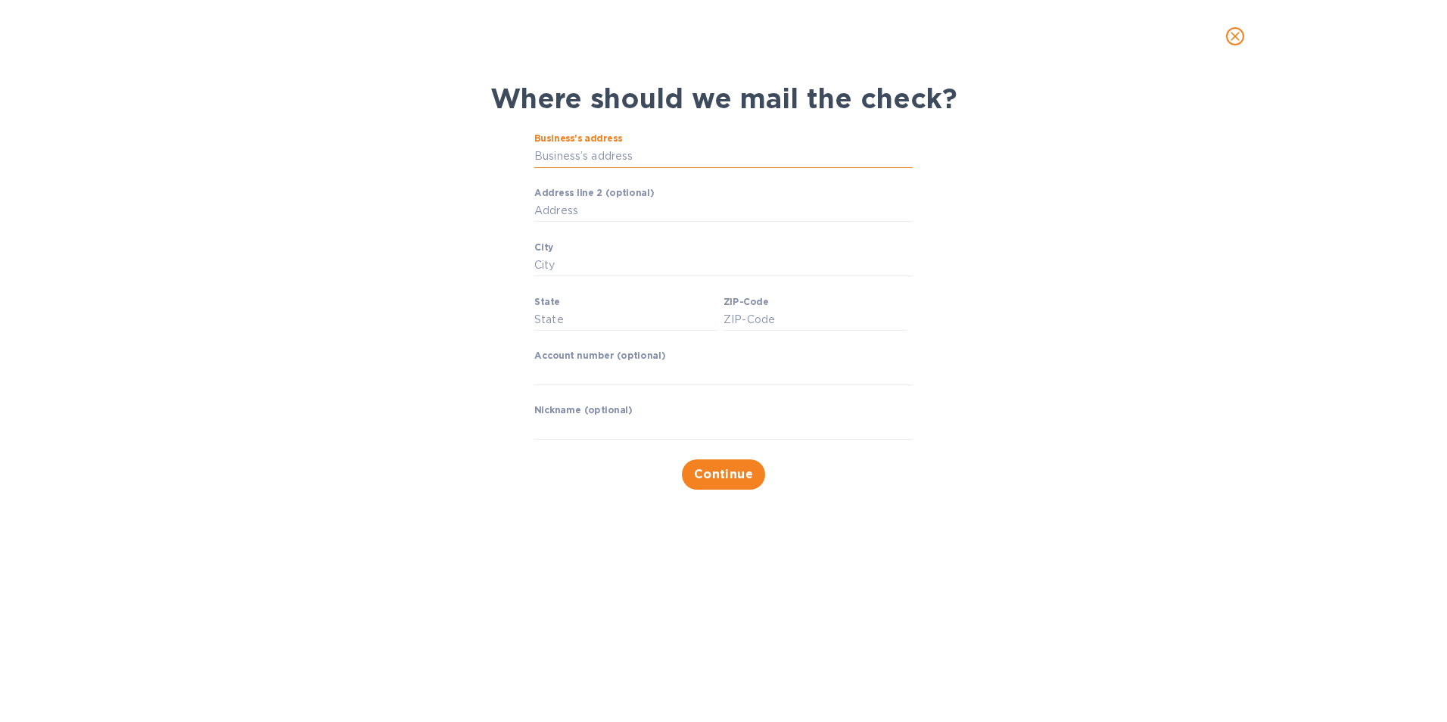
click at [632, 154] on input "Business’s address" at bounding box center [723, 156] width 378 height 23
type input "[STREET_ADDRESS][PERSON_NAME]"
type input "[GEOGRAPHIC_DATA]"
type input "30328"
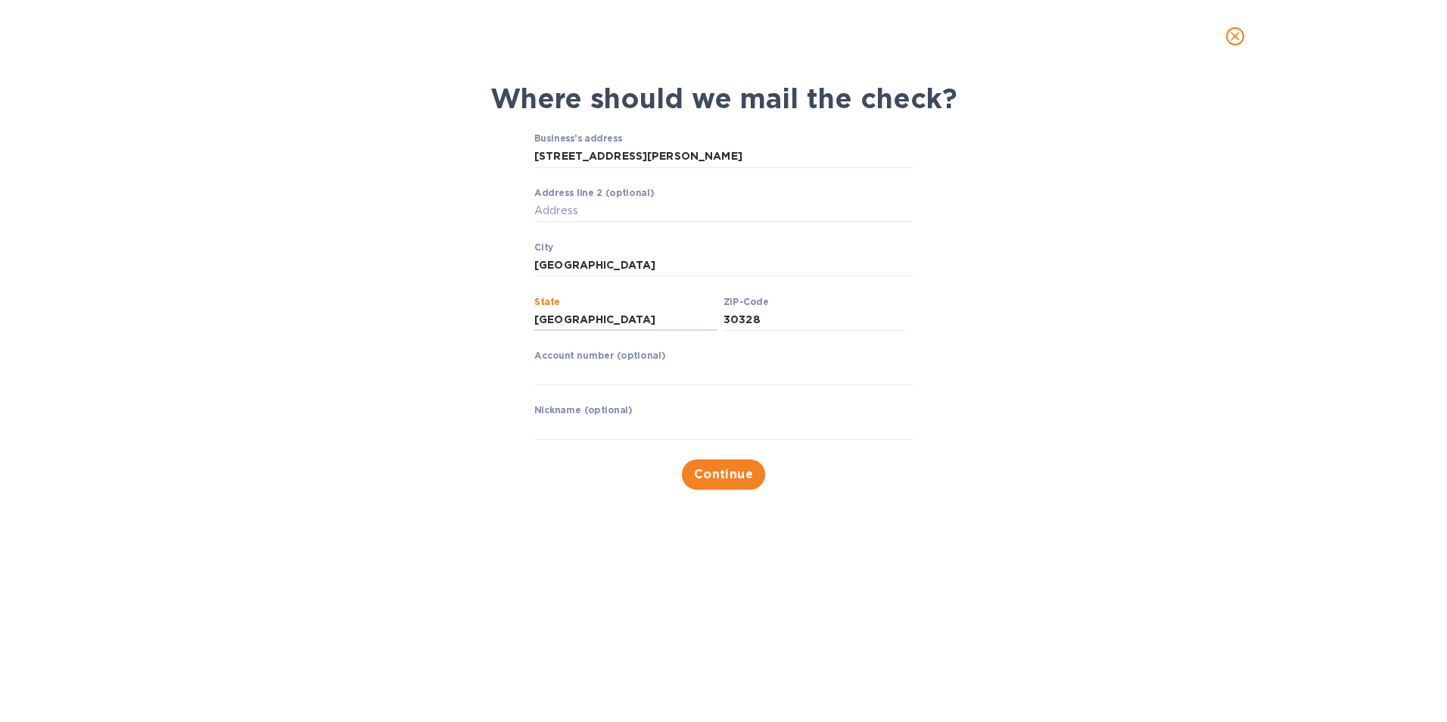
drag, startPoint x: 638, startPoint y: 323, endPoint x: 475, endPoint y: 322, distance: 162.7
click at [475, 322] on div "Business’s address [STREET_ADDRESS][PERSON_NAME] ​ Address line 2 (optional) ​ …" at bounding box center [724, 311] width 704 height 375
type input "[US_STATE]"
click at [509, 379] on div "Business’s address [STREET_ADDRESS][PERSON_NAME] ​ Address line 2 (optional) ​ …" at bounding box center [724, 311] width 704 height 375
click at [706, 470] on span "Continue" at bounding box center [724, 474] width 60 height 18
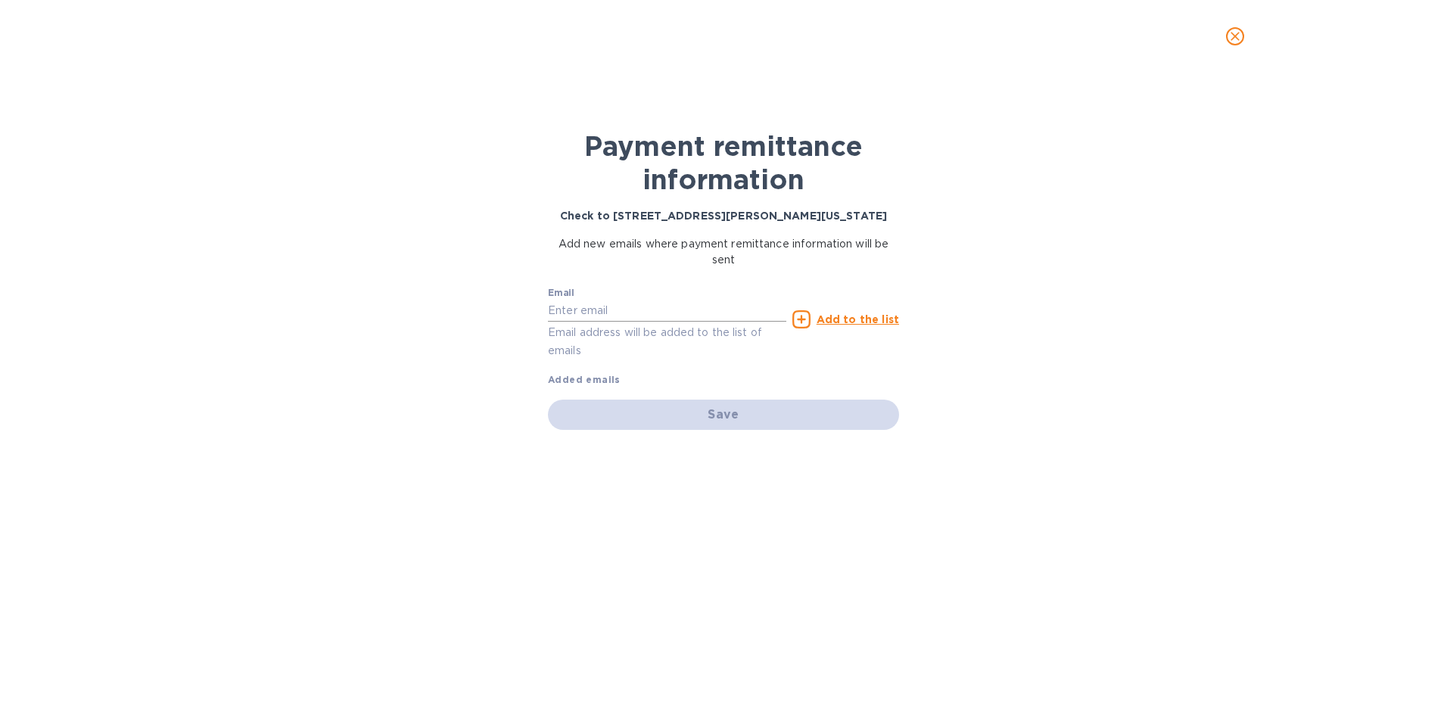
click at [609, 310] on input "text" at bounding box center [667, 311] width 238 height 23
type input "[PERSON_NAME][EMAIL_ADDRESS][PERSON_NAME][DOMAIN_NAME]"
click at [626, 333] on p "Email address will be added to the list of emails" at bounding box center [667, 341] width 238 height 35
click at [857, 319] on u "Add to the list" at bounding box center [858, 319] width 82 height 12
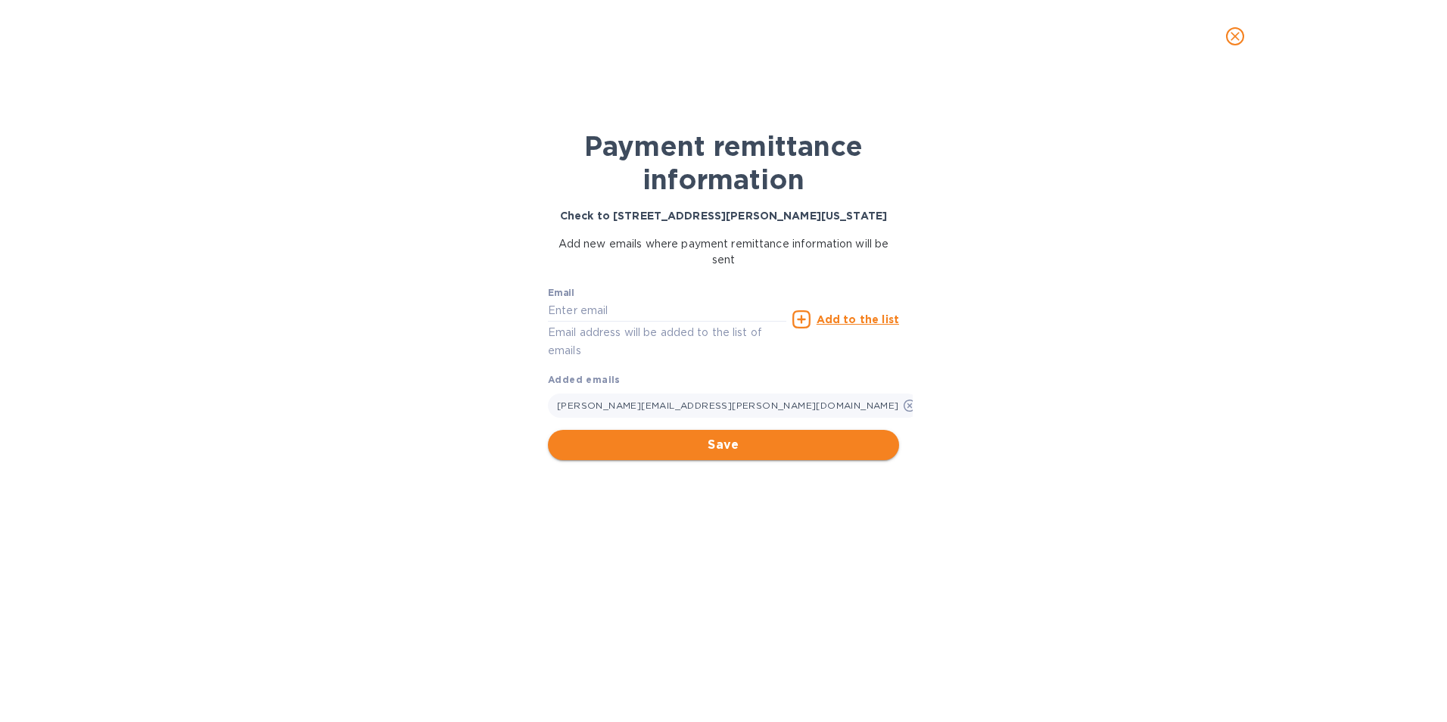
click at [736, 450] on span "Save" at bounding box center [723, 445] width 327 height 18
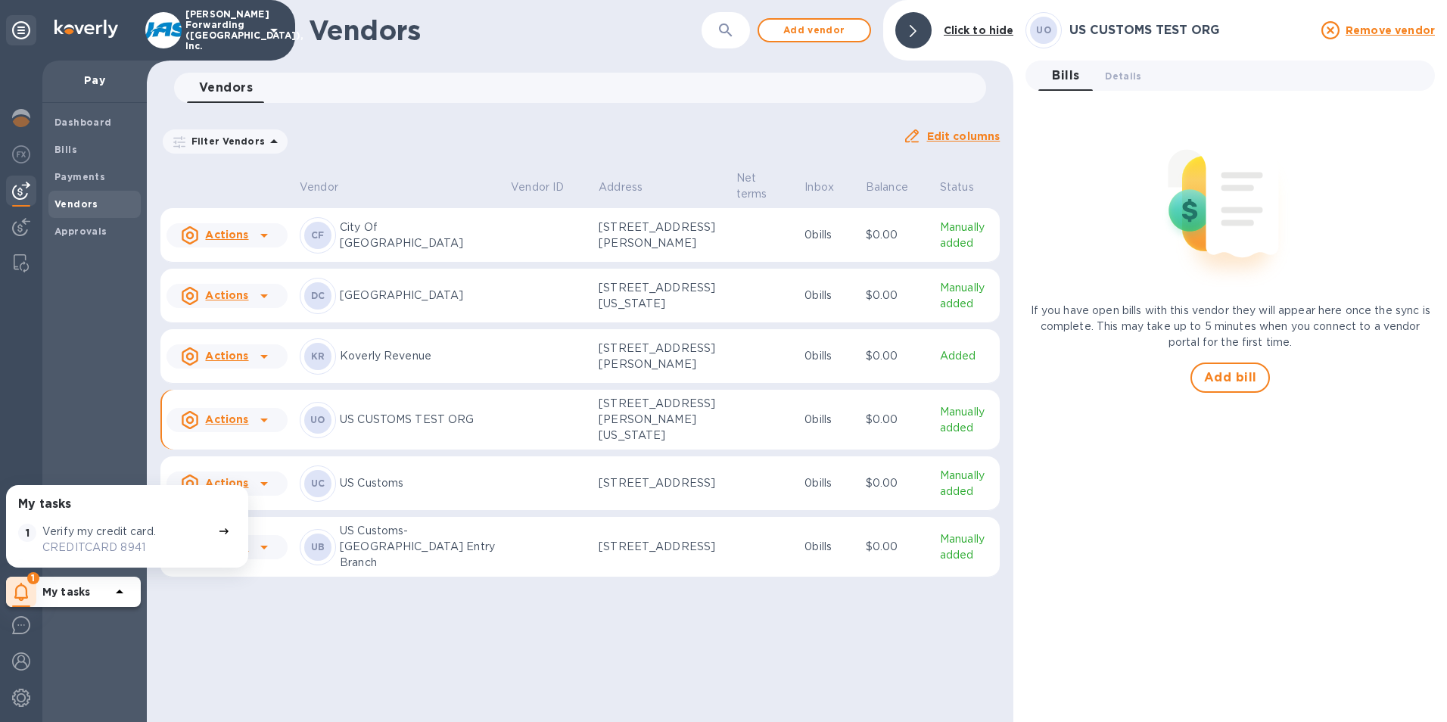
click at [400, 118] on div "Filter Vendors Auto pay: All Edit columns" at bounding box center [579, 135] width 851 height 53
click at [270, 429] on icon at bounding box center [264, 420] width 18 height 18
click at [17, 592] on div at bounding box center [723, 361] width 1447 height 722
click at [32, 580] on span "1" at bounding box center [33, 578] width 12 height 12
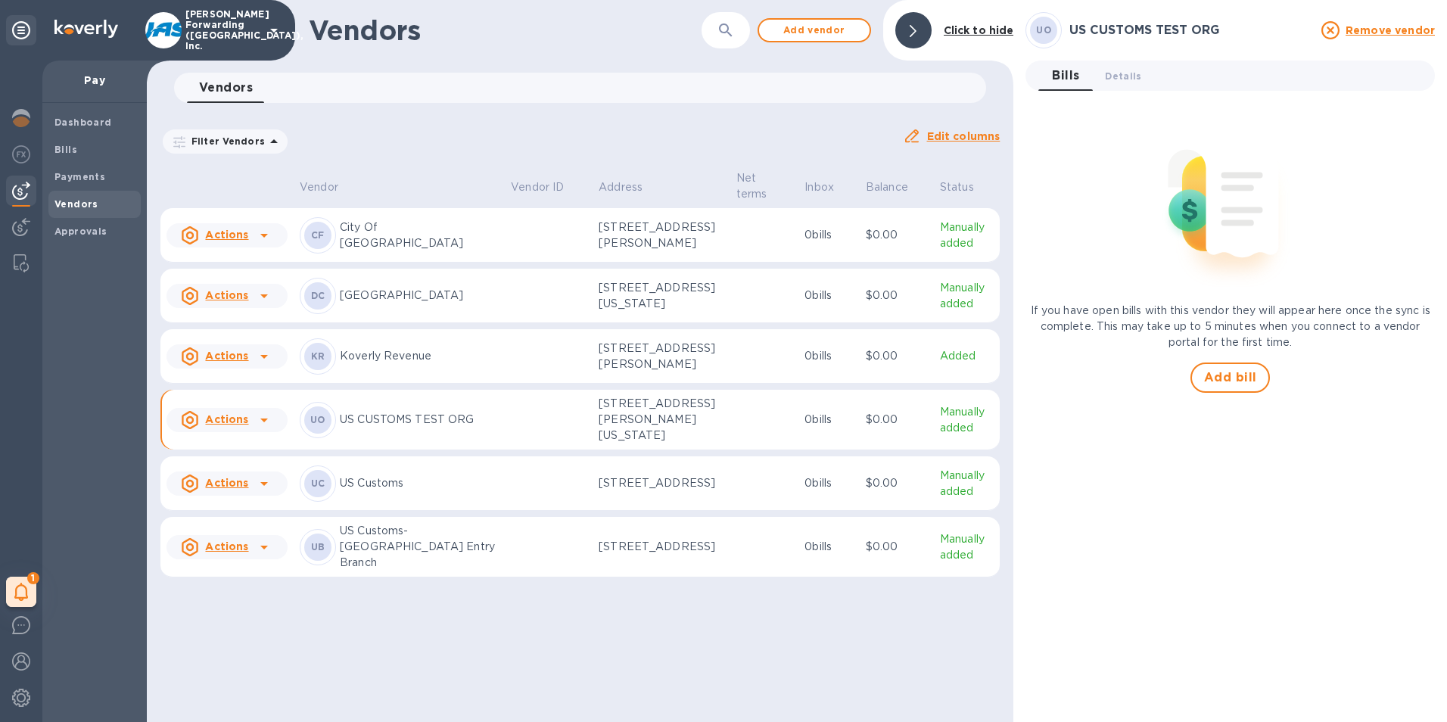
click at [270, 429] on icon at bounding box center [264, 420] width 18 height 18
click at [266, 422] on icon at bounding box center [264, 420] width 8 height 4
click at [260, 427] on icon at bounding box center [264, 420] width 18 height 18
click at [267, 530] on b "Remove vendor" at bounding box center [253, 530] width 89 height 12
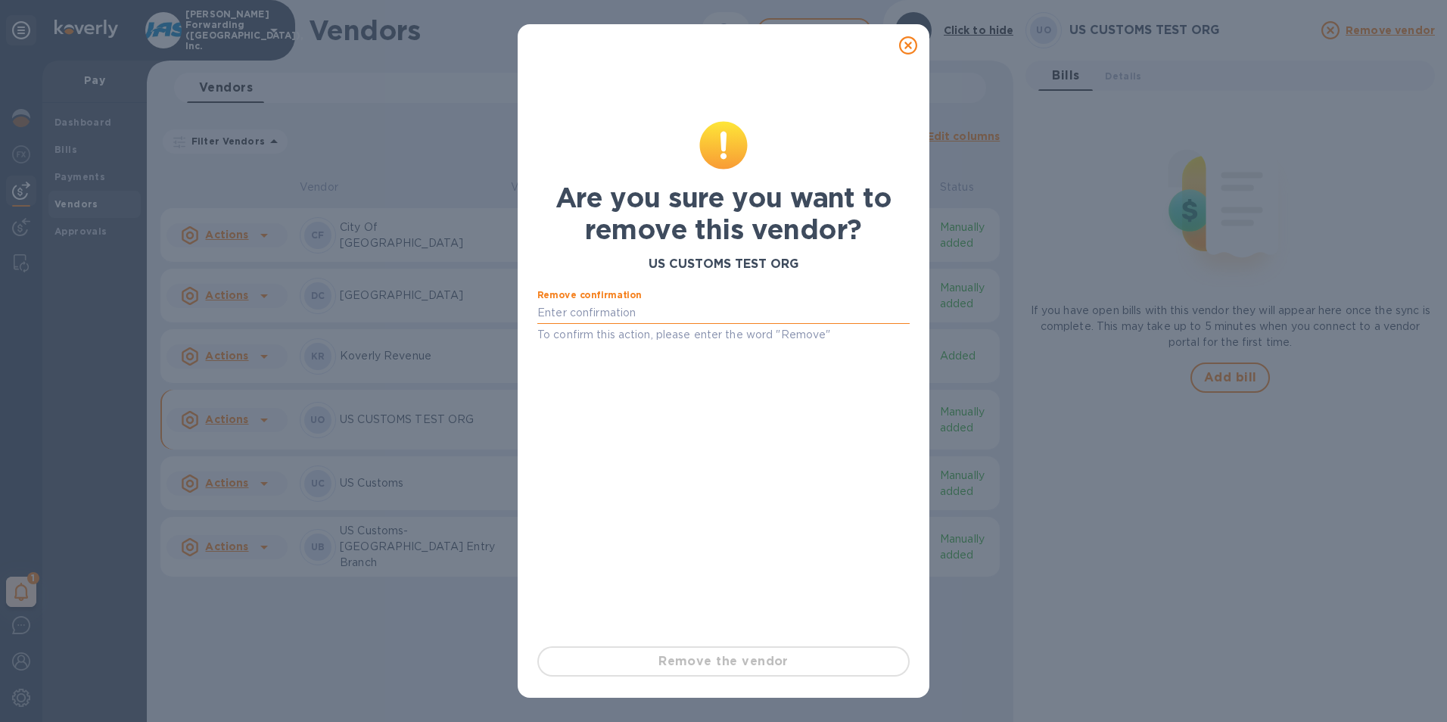
click at [559, 316] on input "text" at bounding box center [723, 313] width 372 height 23
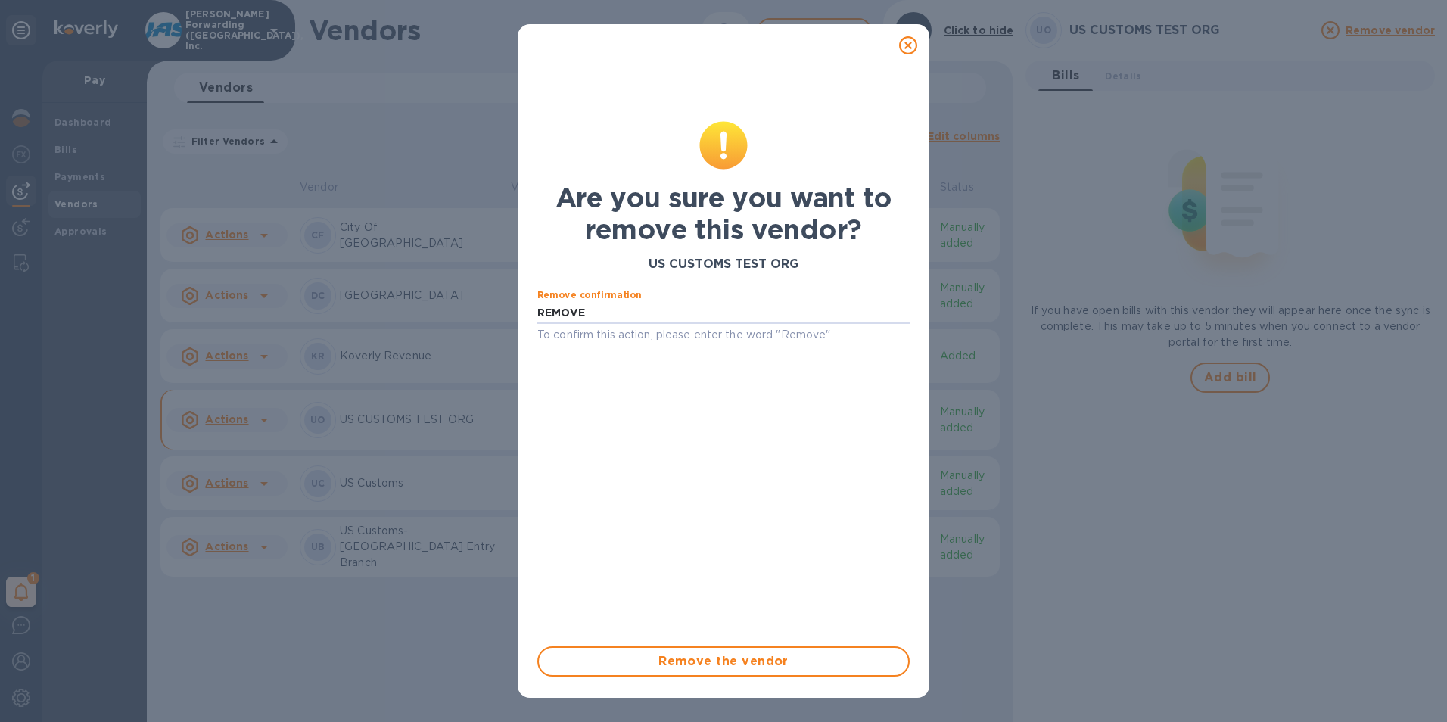
type input "REMOVE"
click at [761, 662] on span "Remove the vendor" at bounding box center [723, 661] width 345 height 18
